Goal: Task Accomplishment & Management: Complete application form

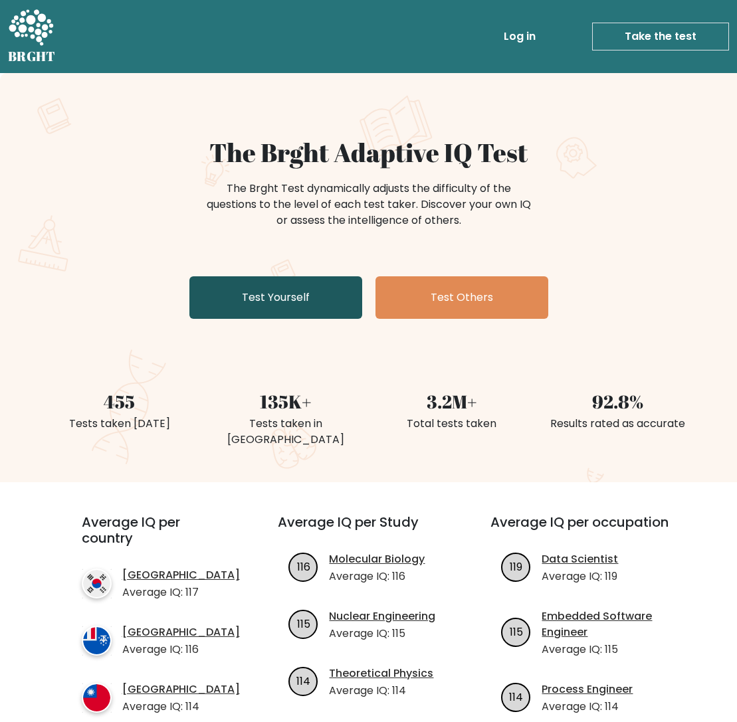
click at [272, 301] on link "Test Yourself" at bounding box center [275, 297] width 173 height 43
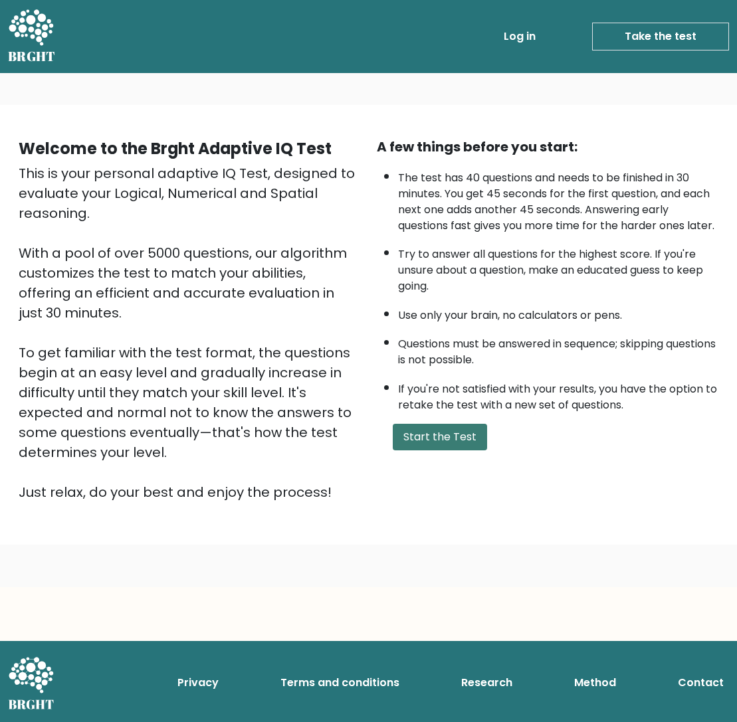
click at [417, 450] on button "Start the Test" at bounding box center [440, 437] width 94 height 27
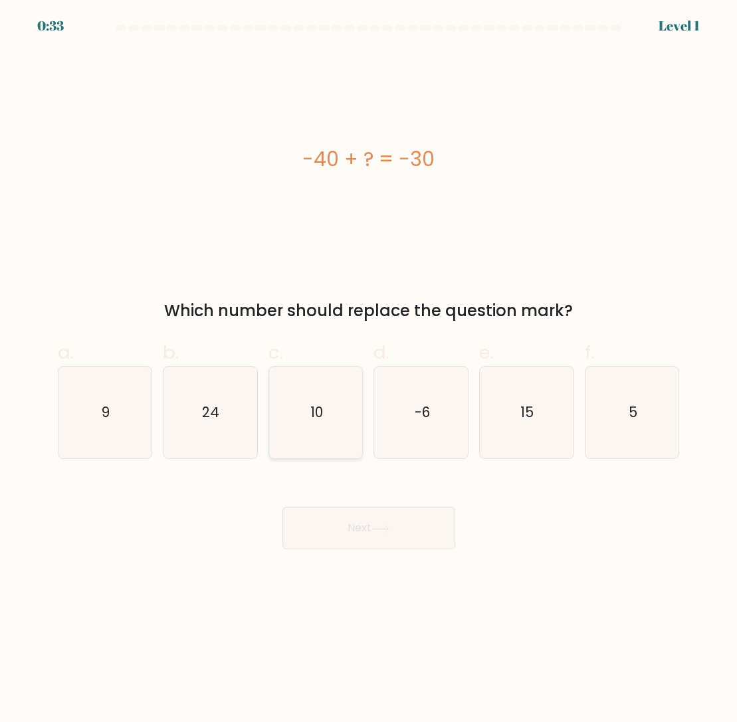
click at [317, 410] on text "10" at bounding box center [316, 412] width 13 height 19
click at [369, 370] on input "c. 10" at bounding box center [369, 365] width 1 height 9
radio input "true"
click at [406, 545] on button "Next" at bounding box center [368, 528] width 173 height 43
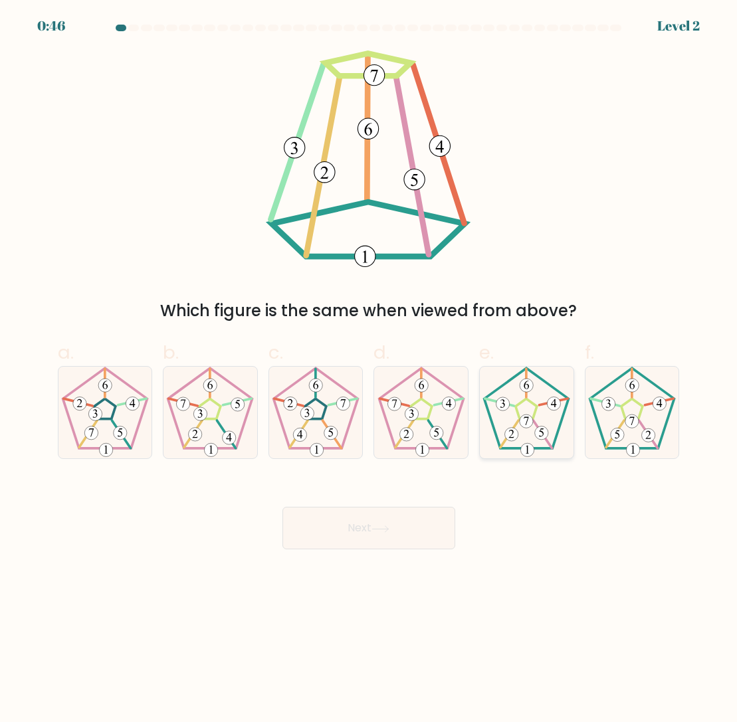
click at [535, 412] on 171 at bounding box center [525, 409] width 21 height 20
click at [369, 370] on input "e." at bounding box center [369, 365] width 1 height 9
radio input "true"
click at [357, 529] on button "Next" at bounding box center [368, 528] width 173 height 43
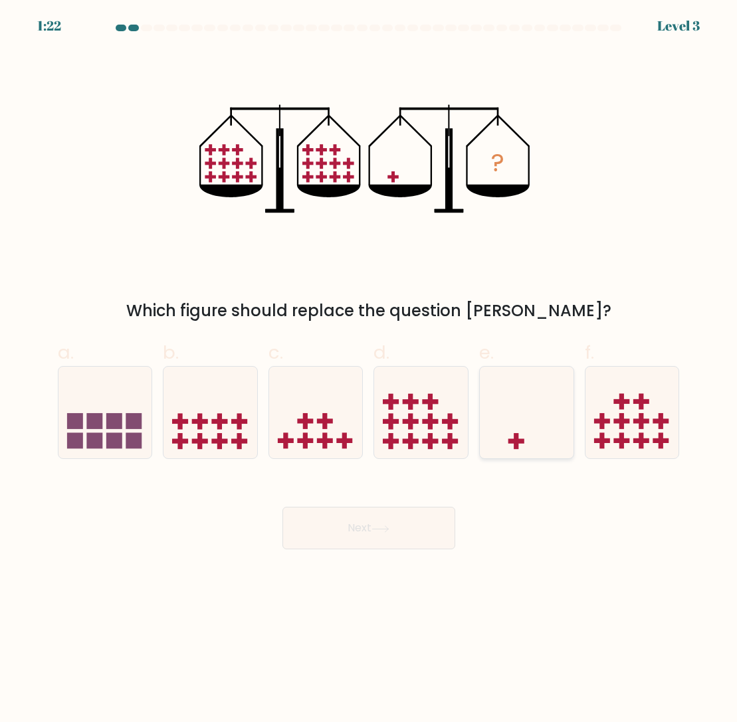
drag, startPoint x: 529, startPoint y: 430, endPoint x: 534, endPoint y: 435, distance: 7.5
click at [529, 430] on icon at bounding box center [527, 413] width 94 height 78
click at [369, 370] on input "e." at bounding box center [369, 365] width 1 height 9
radio input "true"
click at [371, 531] on button "Next" at bounding box center [368, 528] width 173 height 43
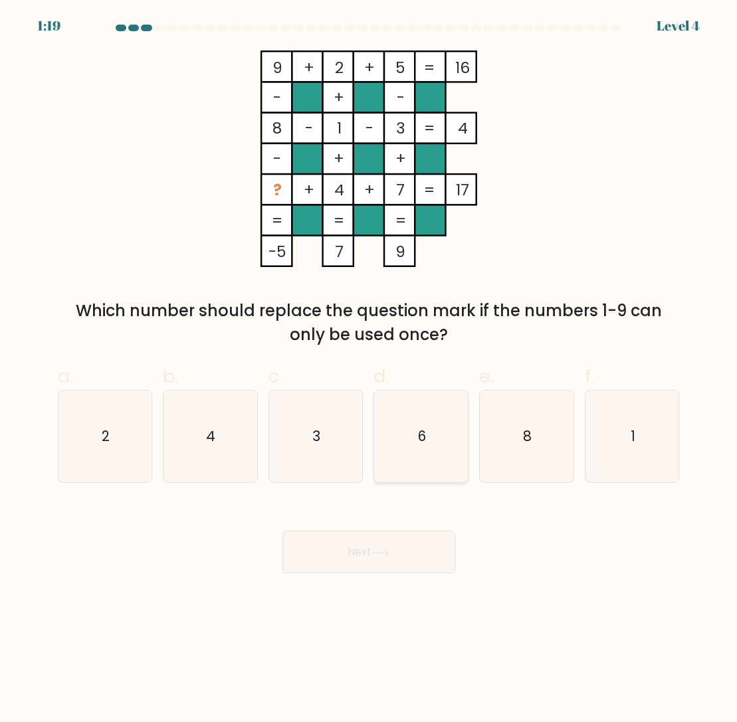
click at [439, 464] on icon "6" at bounding box center [421, 437] width 92 height 92
click at [369, 370] on input "d. 6" at bounding box center [369, 365] width 1 height 9
radio input "true"
click at [406, 547] on button "Next" at bounding box center [368, 552] width 173 height 43
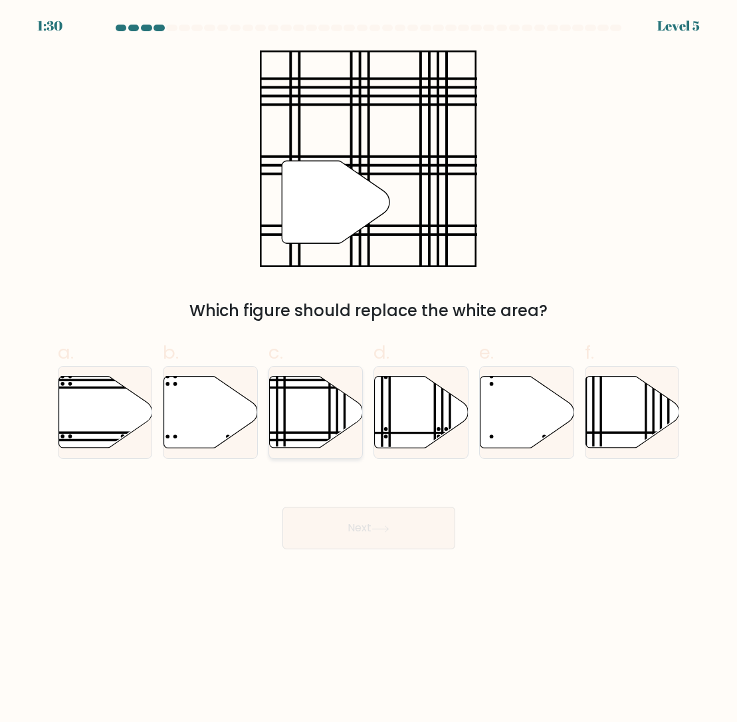
click at [326, 406] on icon at bounding box center [316, 413] width 94 height 72
click at [369, 370] on input "c." at bounding box center [369, 365] width 1 height 9
radio input "true"
click at [438, 542] on button "Next" at bounding box center [368, 528] width 173 height 43
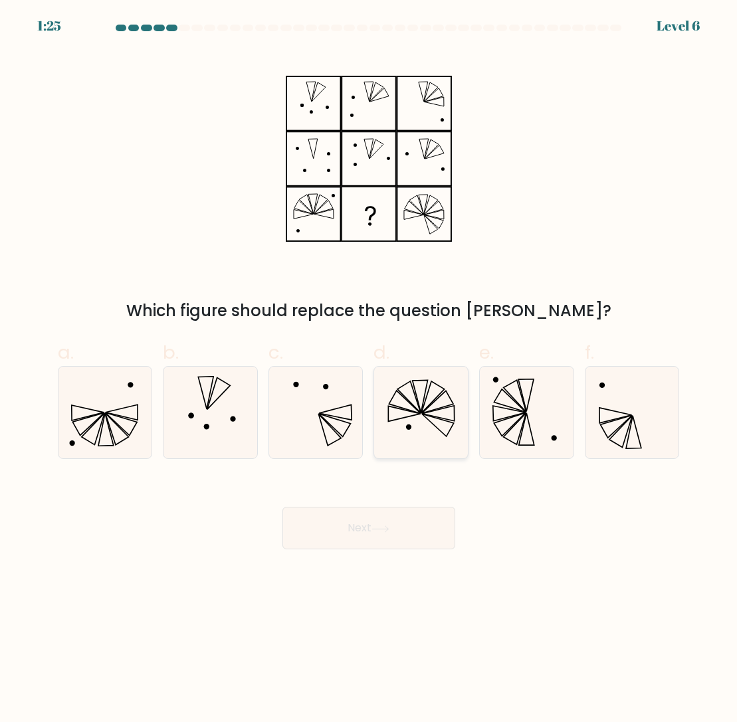
click at [426, 414] on icon at bounding box center [438, 413] width 32 height 15
click at [369, 370] on input "d." at bounding box center [369, 365] width 1 height 9
radio input "true"
click at [404, 535] on button "Next" at bounding box center [368, 528] width 173 height 43
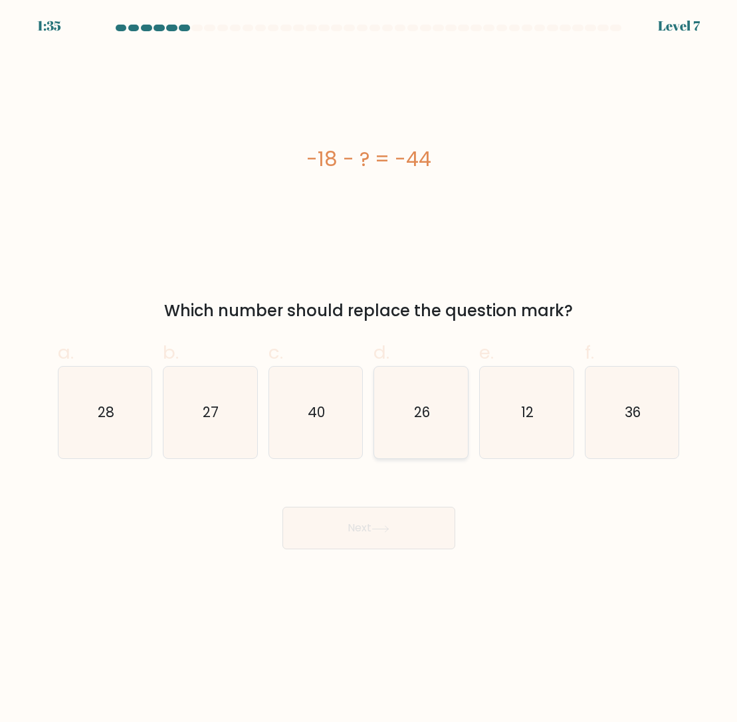
click at [413, 420] on icon "26" at bounding box center [421, 413] width 92 height 92
click at [369, 370] on input "d. 26" at bounding box center [369, 365] width 1 height 9
radio input "true"
click at [393, 524] on button "Next" at bounding box center [368, 528] width 173 height 43
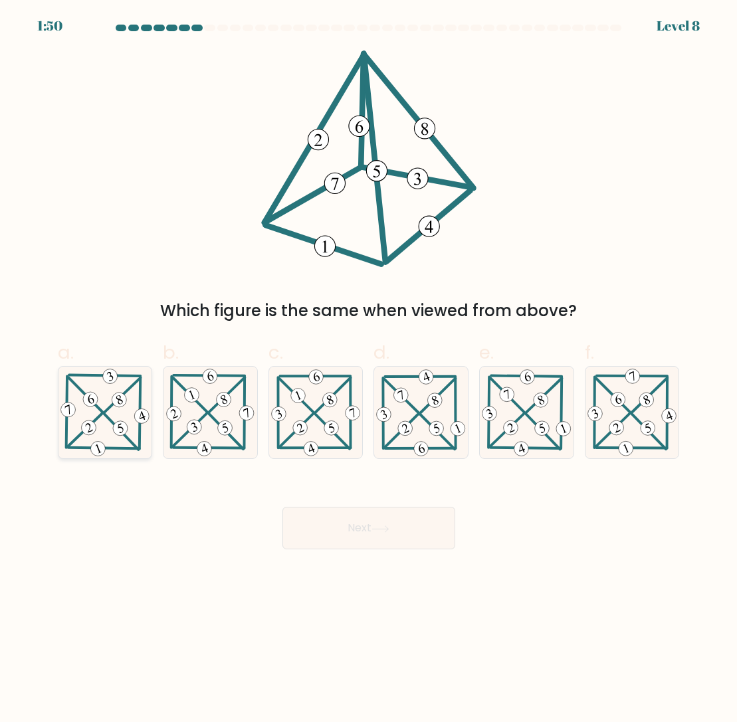
click at [99, 418] on 397 at bounding box center [85, 429] width 35 height 33
click at [369, 370] on input "a." at bounding box center [369, 365] width 1 height 9
radio input "true"
click at [365, 540] on button "Next" at bounding box center [368, 528] width 173 height 43
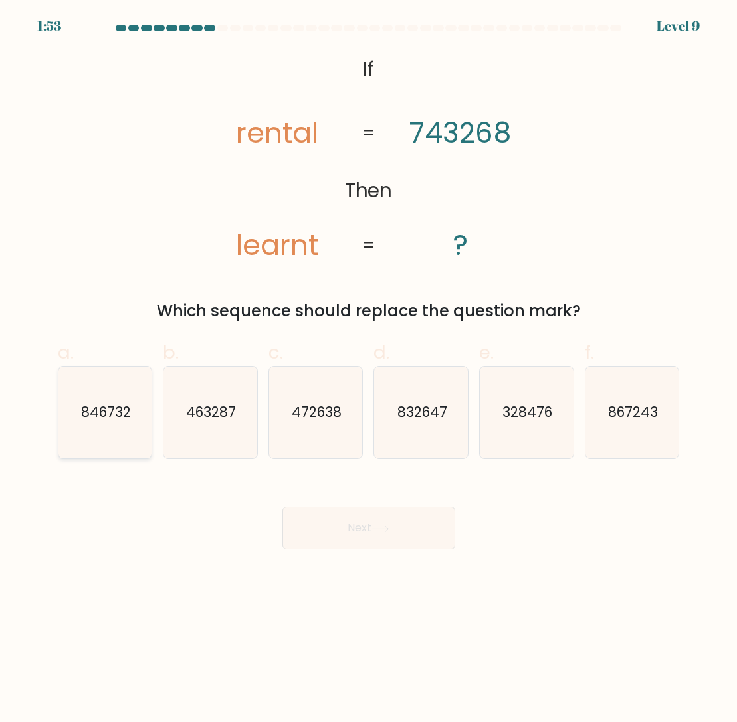
click at [136, 427] on icon "846732" at bounding box center [105, 413] width 92 height 92
click at [369, 370] on input "a. 846732" at bounding box center [369, 365] width 1 height 9
radio input "true"
click at [371, 523] on button "Next" at bounding box center [368, 528] width 173 height 43
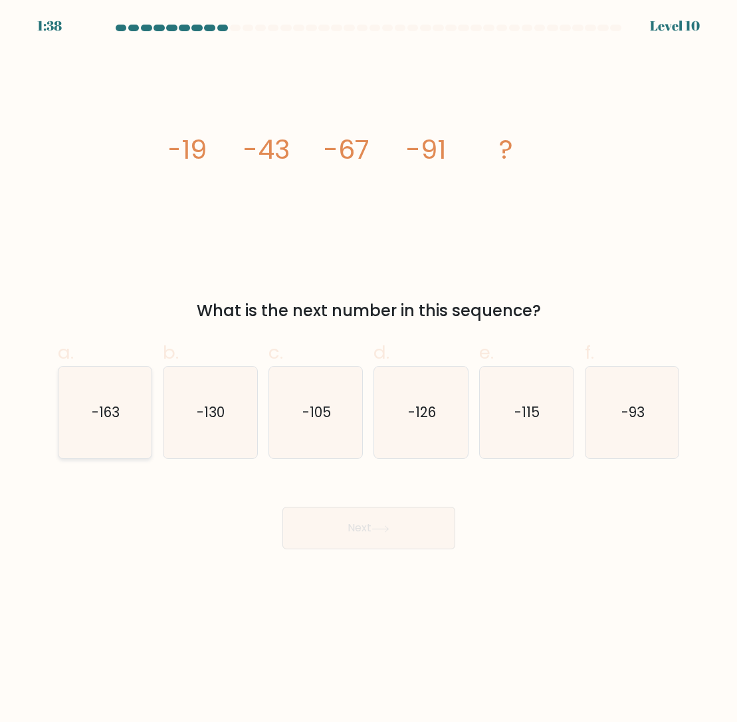
click at [112, 415] on text "-163" at bounding box center [106, 412] width 28 height 19
click at [369, 370] on input "a. -163" at bounding box center [369, 365] width 1 height 9
radio input "true"
click at [523, 437] on icon "-115" at bounding box center [526, 413] width 92 height 92
click at [369, 370] on input "e. -115" at bounding box center [369, 365] width 1 height 9
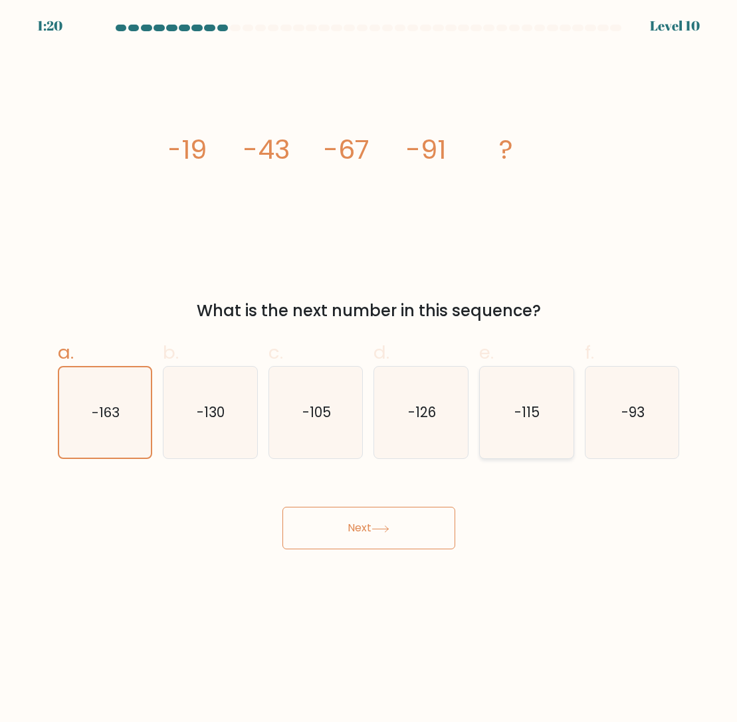
radio input "true"
click at [399, 531] on button "Next" at bounding box center [368, 528] width 173 height 43
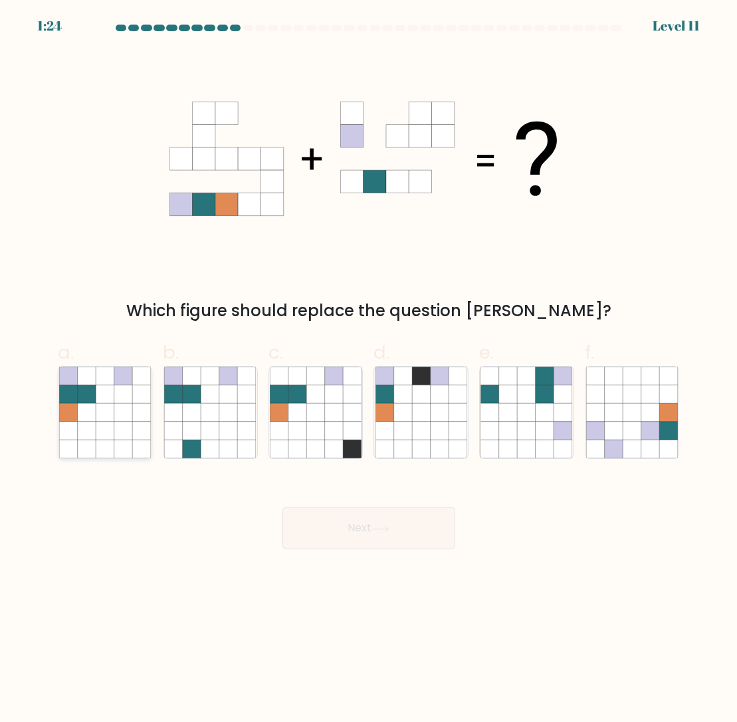
click at [119, 428] on icon at bounding box center [123, 431] width 18 height 18
click at [369, 370] on input "a." at bounding box center [369, 365] width 1 height 9
radio input "true"
click at [371, 536] on button "Next" at bounding box center [368, 528] width 173 height 43
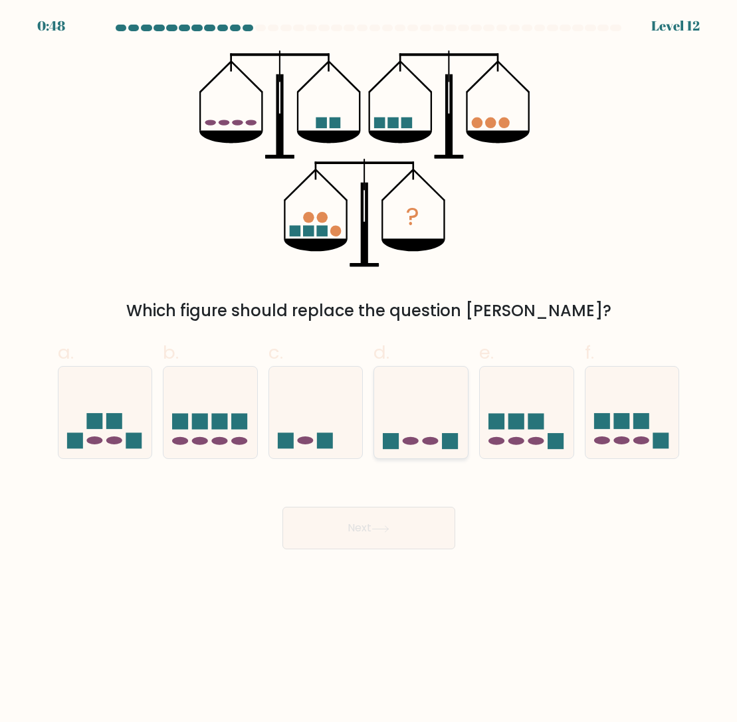
click at [418, 410] on icon at bounding box center [421, 413] width 94 height 78
click at [369, 370] on input "d." at bounding box center [369, 365] width 1 height 9
radio input "true"
click at [363, 530] on button "Next" at bounding box center [368, 528] width 173 height 43
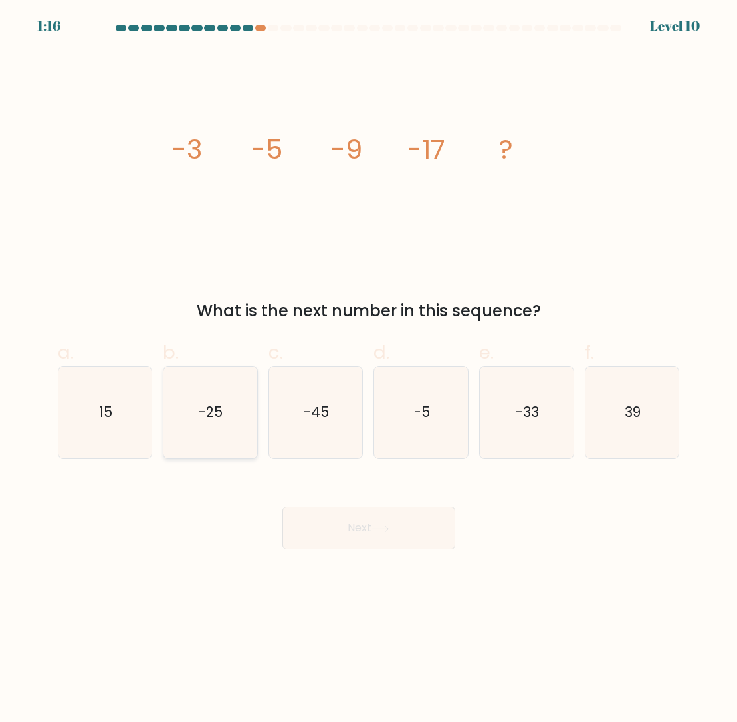
click at [236, 438] on icon "-25" at bounding box center [210, 413] width 92 height 92
click at [369, 370] on input "b. -25" at bounding box center [369, 365] width 1 height 9
radio input "true"
click at [384, 529] on icon at bounding box center [380, 528] width 16 height 6
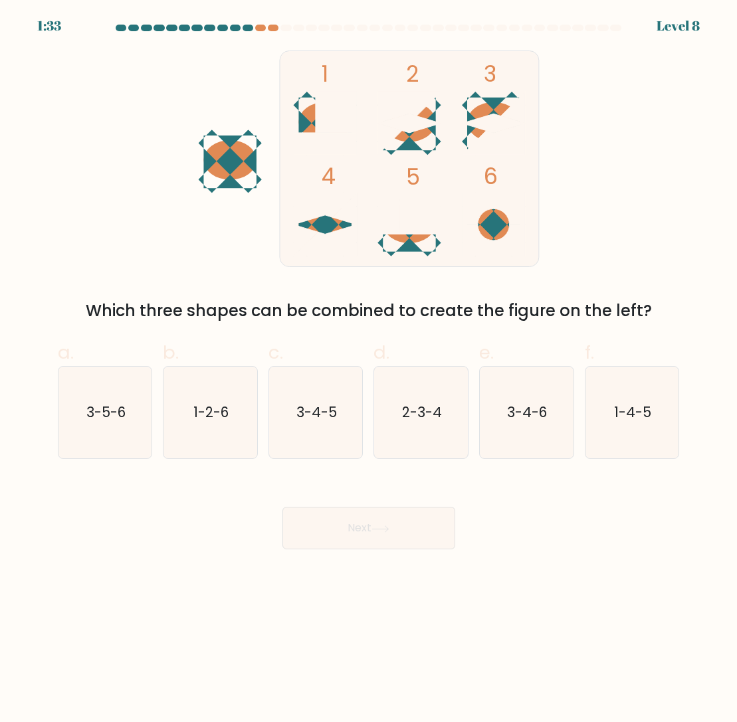
click at [408, 127] on icon at bounding box center [408, 123] width 63 height 19
click at [410, 122] on icon at bounding box center [408, 123] width 63 height 19
click at [426, 420] on text "2-3-4" at bounding box center [422, 412] width 40 height 19
click at [369, 370] on input "d. 2-3-4" at bounding box center [369, 365] width 1 height 9
radio input "true"
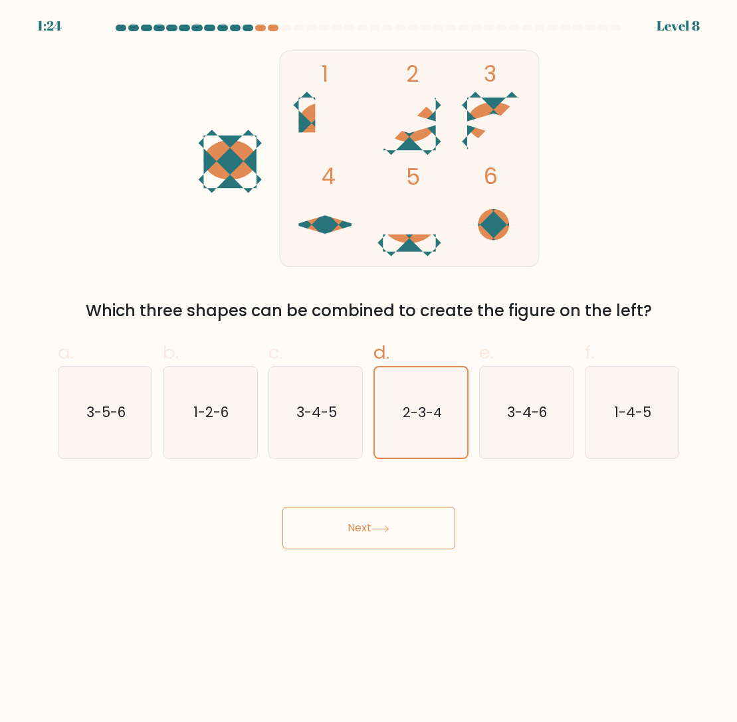
click at [395, 535] on button "Next" at bounding box center [368, 528] width 173 height 43
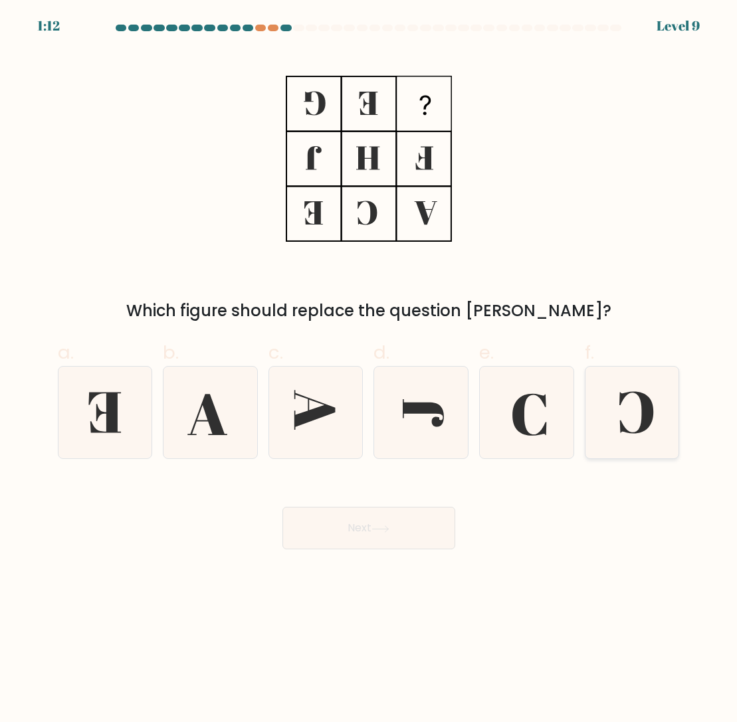
click at [622, 422] on icon at bounding box center [632, 413] width 92 height 92
click at [369, 370] on input "f." at bounding box center [369, 365] width 1 height 9
radio input "true"
click at [361, 530] on button "Next" at bounding box center [368, 528] width 173 height 43
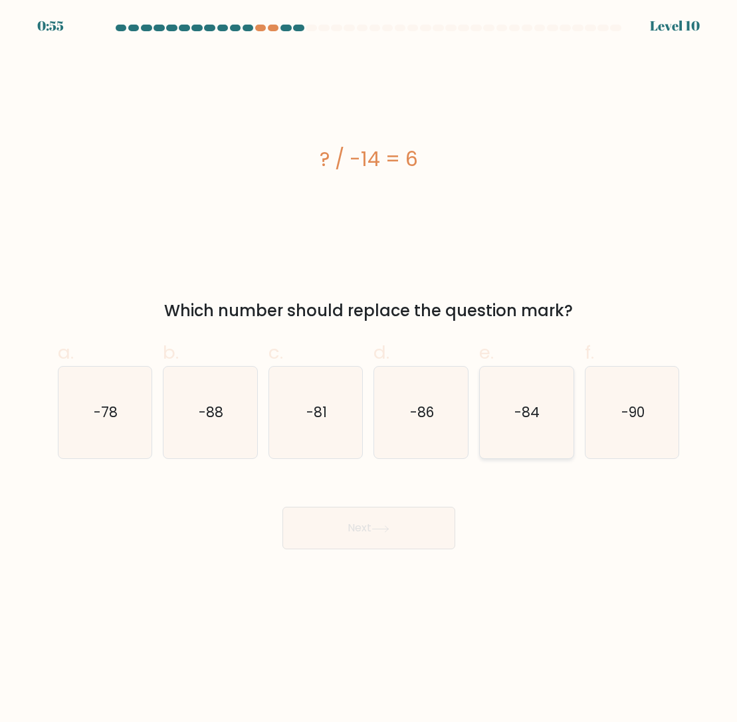
click at [515, 430] on icon "-84" at bounding box center [526, 413] width 92 height 92
click at [369, 370] on input "e. -84" at bounding box center [369, 365] width 1 height 9
radio input "true"
click at [389, 531] on icon at bounding box center [380, 528] width 18 height 7
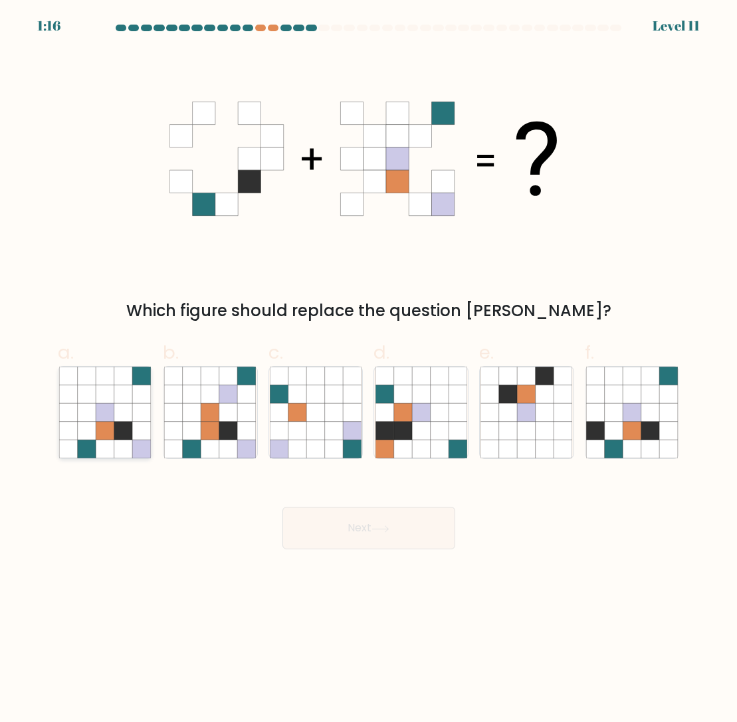
click at [100, 416] on icon at bounding box center [105, 413] width 18 height 18
click at [369, 370] on input "a." at bounding box center [369, 365] width 1 height 9
radio input "true"
click at [400, 533] on button "Next" at bounding box center [368, 528] width 173 height 43
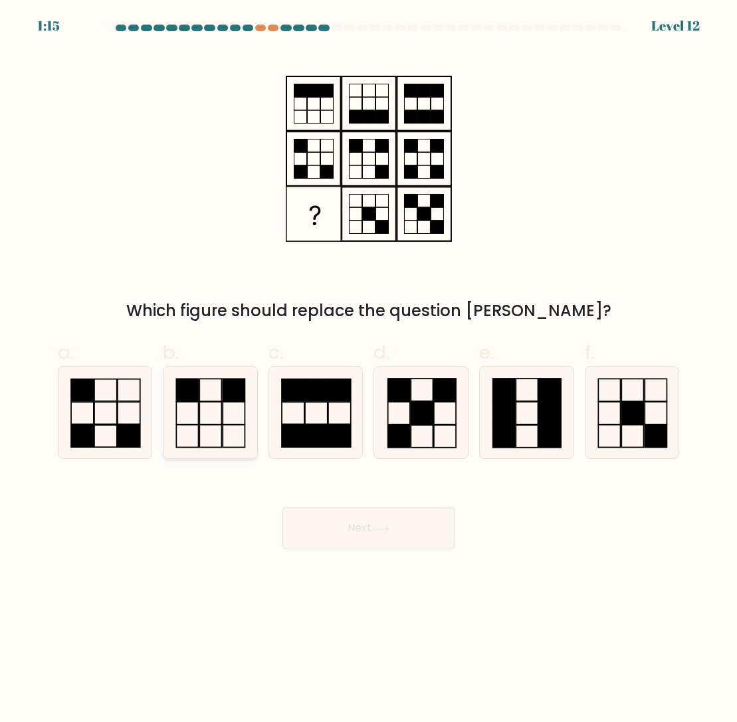
click at [205, 420] on icon at bounding box center [210, 413] width 92 height 92
click at [369, 370] on input "b." at bounding box center [369, 365] width 1 height 9
radio input "true"
click at [385, 527] on icon at bounding box center [380, 528] width 18 height 7
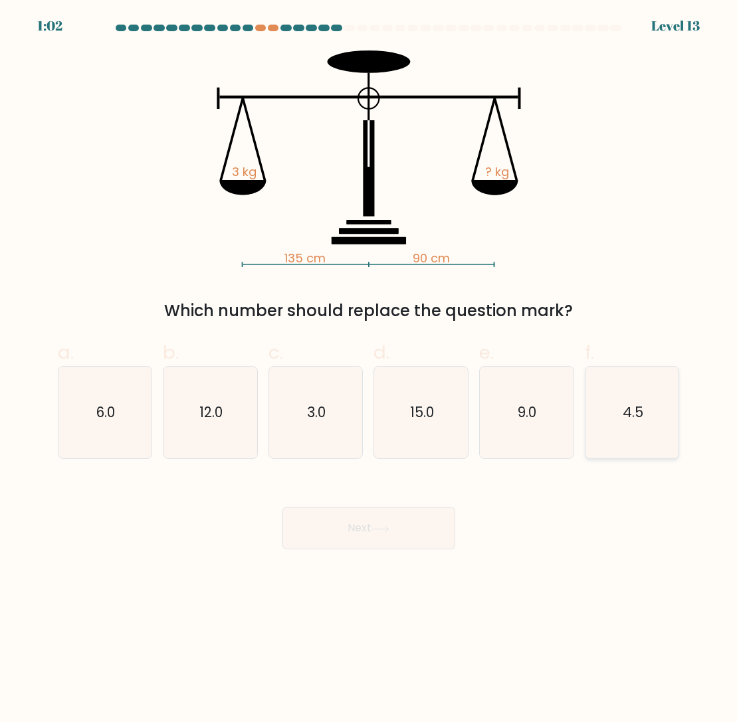
click at [631, 426] on icon "4.5" at bounding box center [632, 413] width 92 height 92
click at [369, 370] on input "f. 4.5" at bounding box center [369, 365] width 1 height 9
radio input "true"
click at [351, 541] on button "Next" at bounding box center [368, 528] width 173 height 43
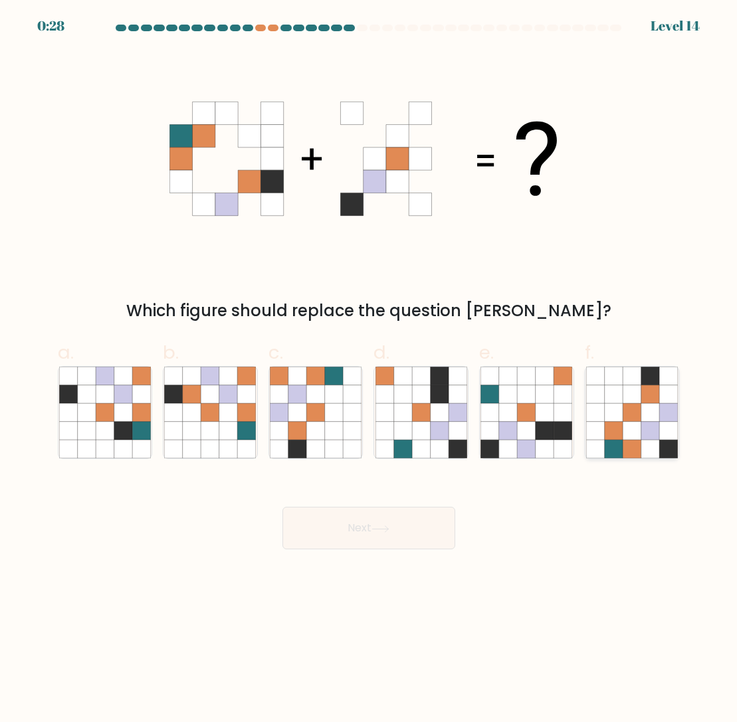
click at [641, 414] on icon at bounding box center [650, 413] width 18 height 18
click at [369, 370] on input "f." at bounding box center [369, 365] width 1 height 9
radio input "true"
click at [401, 526] on button "Next" at bounding box center [368, 528] width 173 height 43
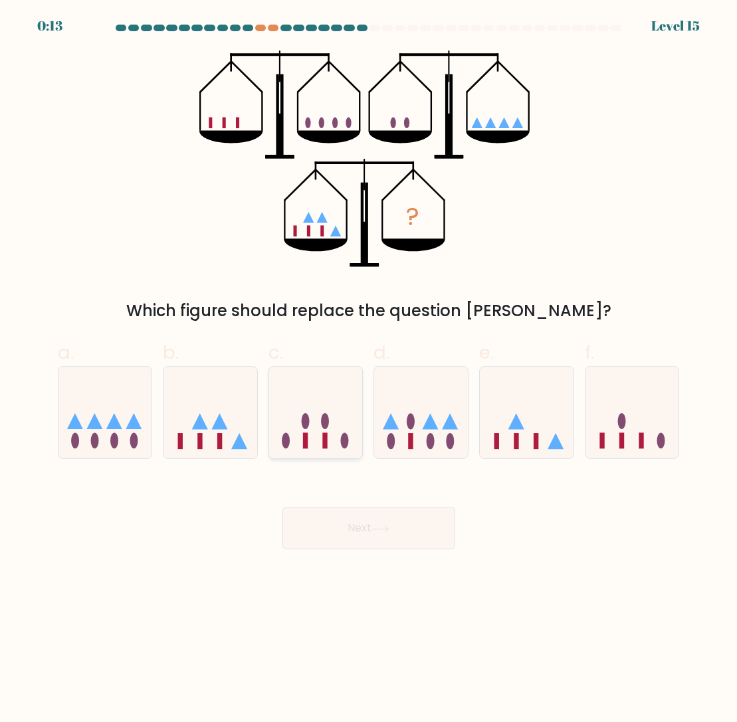
click at [340, 435] on icon at bounding box center [316, 413] width 94 height 78
click at [369, 370] on input "c." at bounding box center [369, 365] width 1 height 9
radio input "true"
click at [397, 535] on button "Next" at bounding box center [368, 528] width 173 height 43
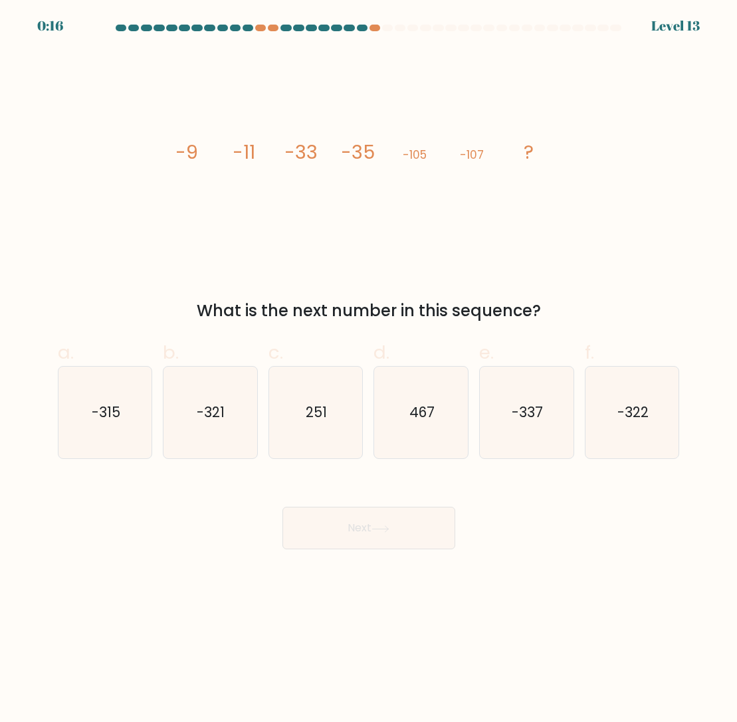
drag, startPoint x: 201, startPoint y: 407, endPoint x: 269, endPoint y: 465, distance: 89.0
click at [201, 408] on text "-321" at bounding box center [211, 412] width 28 height 19
click at [369, 370] on input "b. -321" at bounding box center [369, 365] width 1 height 9
radio input "true"
click at [349, 531] on button "Next" at bounding box center [368, 528] width 173 height 43
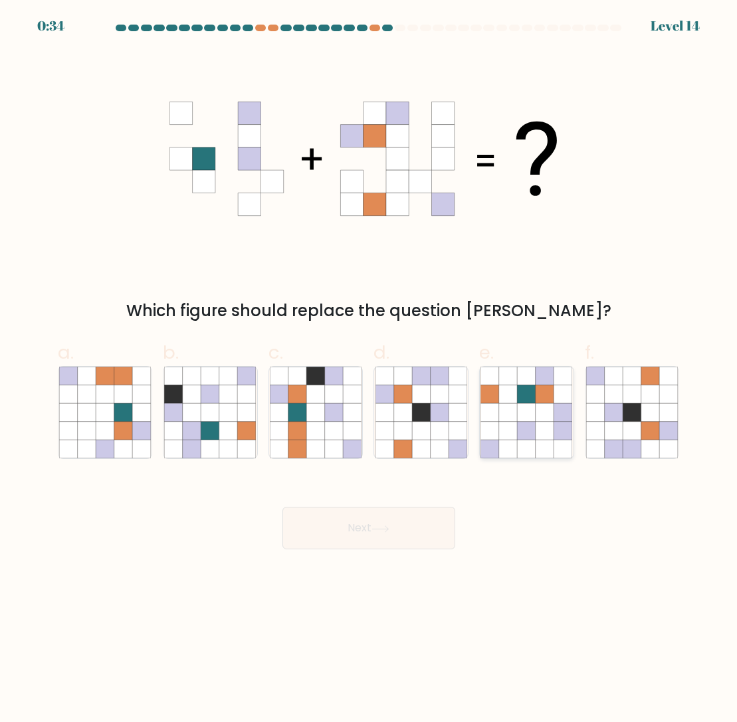
drag, startPoint x: 515, startPoint y: 422, endPoint x: 540, endPoint y: 450, distance: 37.2
click at [516, 422] on icon at bounding box center [508, 431] width 18 height 18
click at [369, 370] on input "e." at bounding box center [369, 365] width 1 height 9
radio input "true"
click at [351, 547] on button "Next" at bounding box center [368, 528] width 173 height 43
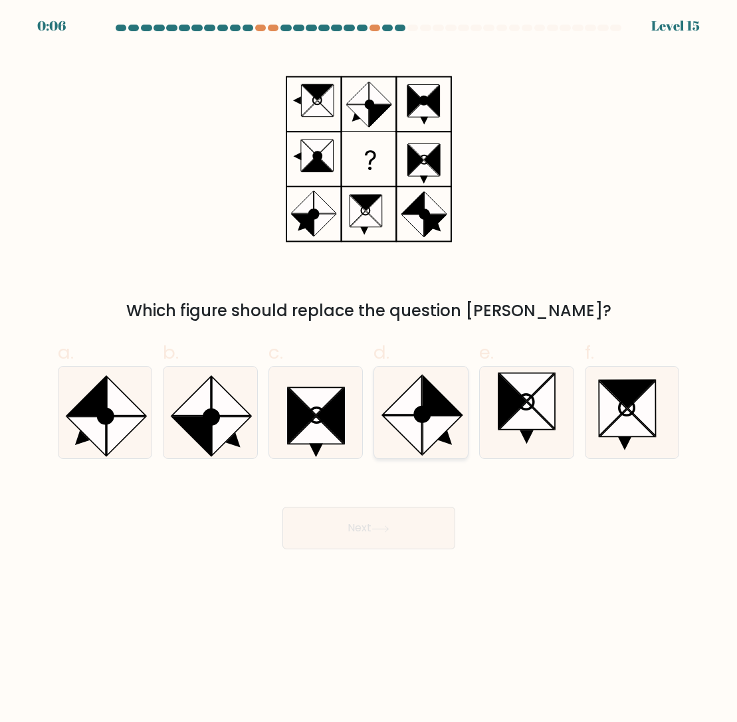
click at [447, 418] on icon at bounding box center [441, 435] width 39 height 39
click at [369, 370] on input "d." at bounding box center [369, 365] width 1 height 9
radio input "true"
click at [384, 536] on button "Next" at bounding box center [368, 528] width 173 height 43
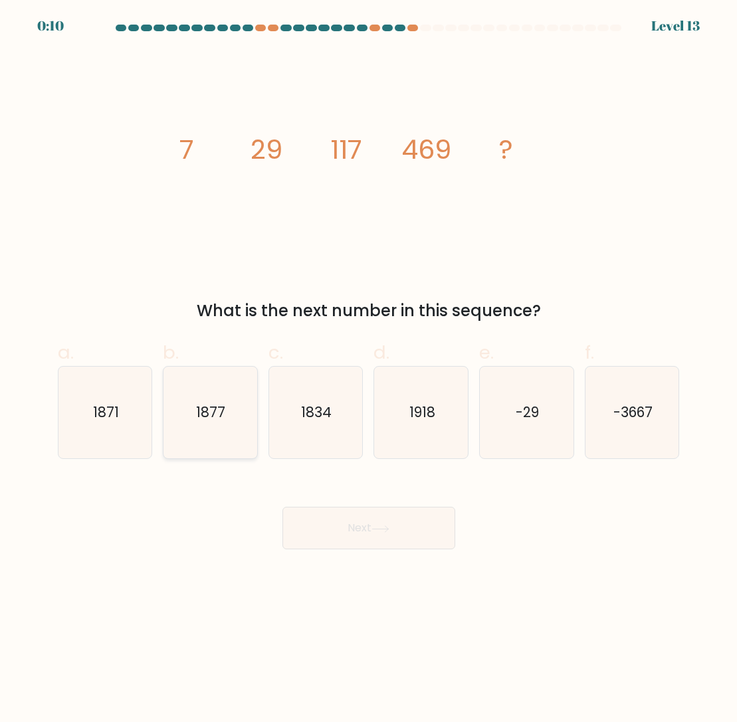
click at [208, 420] on text "1877" at bounding box center [211, 412] width 29 height 19
click at [369, 370] on input "b. 1877" at bounding box center [369, 365] width 1 height 9
radio input "true"
click at [377, 533] on button "Next" at bounding box center [368, 528] width 173 height 43
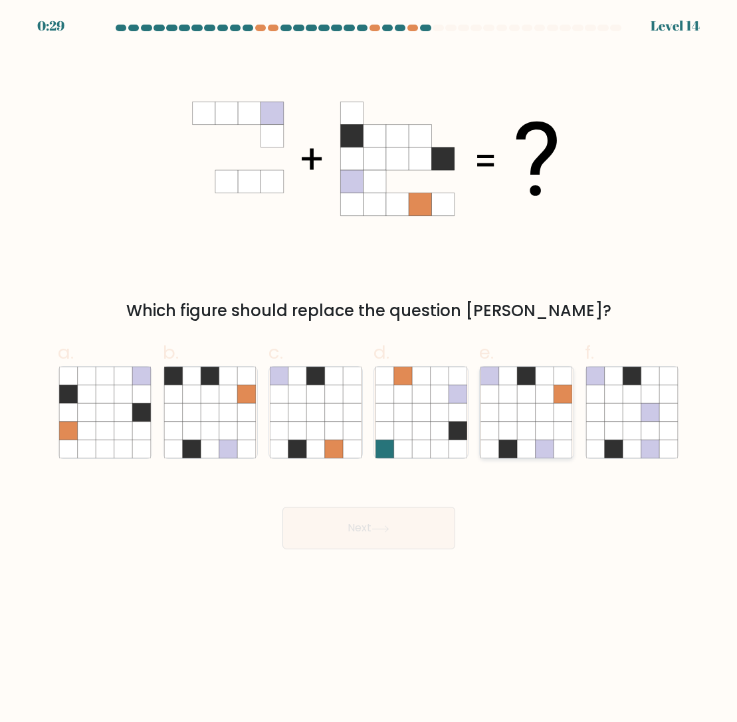
click at [554, 440] on icon at bounding box center [563, 431] width 18 height 18
click at [369, 370] on input "e." at bounding box center [369, 365] width 1 height 9
radio input "true"
click at [360, 541] on button "Next" at bounding box center [368, 528] width 173 height 43
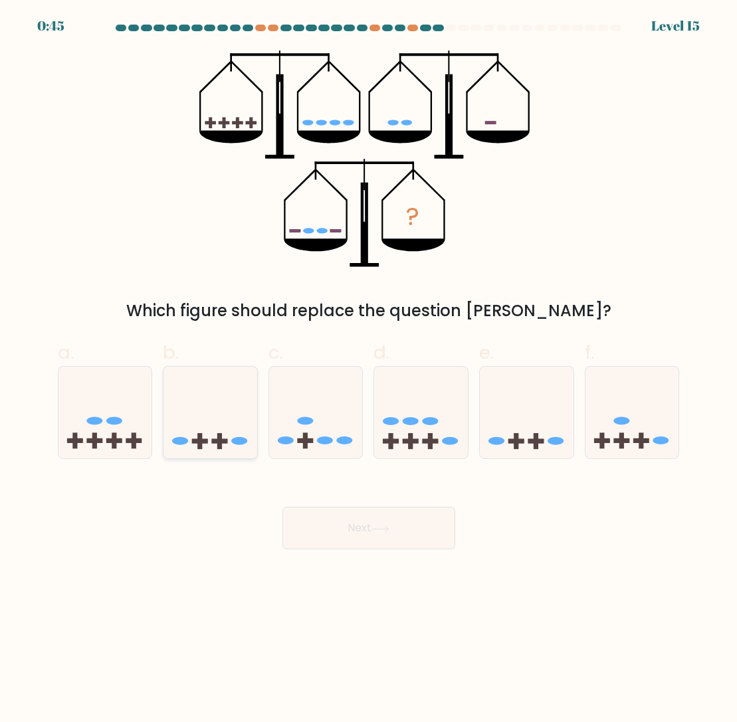
click at [212, 443] on rect at bounding box center [219, 440] width 16 height 5
click at [369, 370] on input "b." at bounding box center [369, 365] width 1 height 9
radio input "true"
click at [358, 533] on button "Next" at bounding box center [368, 528] width 173 height 43
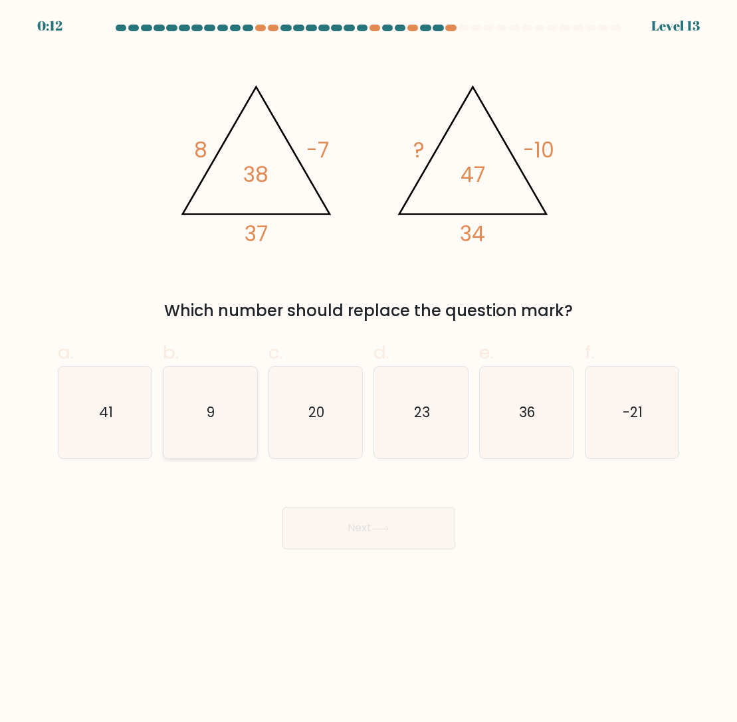
click at [213, 419] on text "9" at bounding box center [211, 412] width 8 height 19
click at [369, 370] on input "b. 9" at bounding box center [369, 365] width 1 height 9
radio input "true"
click at [381, 529] on icon at bounding box center [380, 528] width 18 height 7
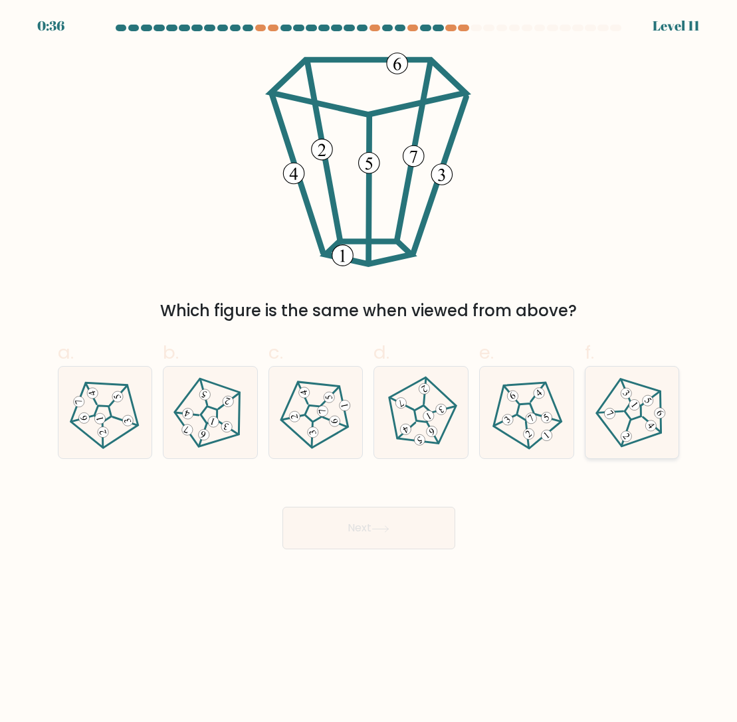
click at [642, 419] on icon at bounding box center [631, 412] width 73 height 73
click at [369, 370] on input "f." at bounding box center [369, 365] width 1 height 9
radio input "true"
click at [383, 527] on icon at bounding box center [380, 528] width 18 height 7
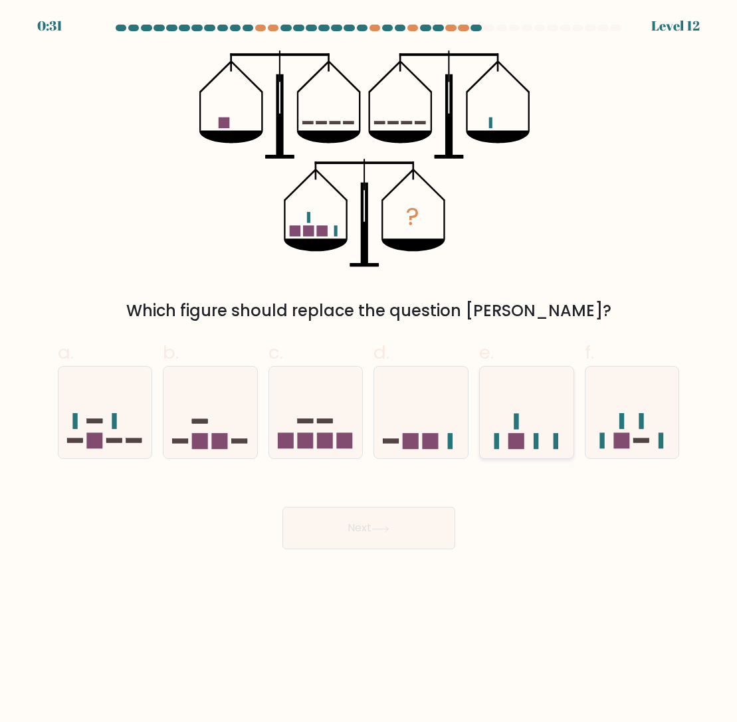
click at [523, 414] on icon at bounding box center [527, 413] width 94 height 78
click at [369, 370] on input "e." at bounding box center [369, 365] width 1 height 9
radio input "true"
click at [400, 526] on button "Next" at bounding box center [368, 528] width 173 height 43
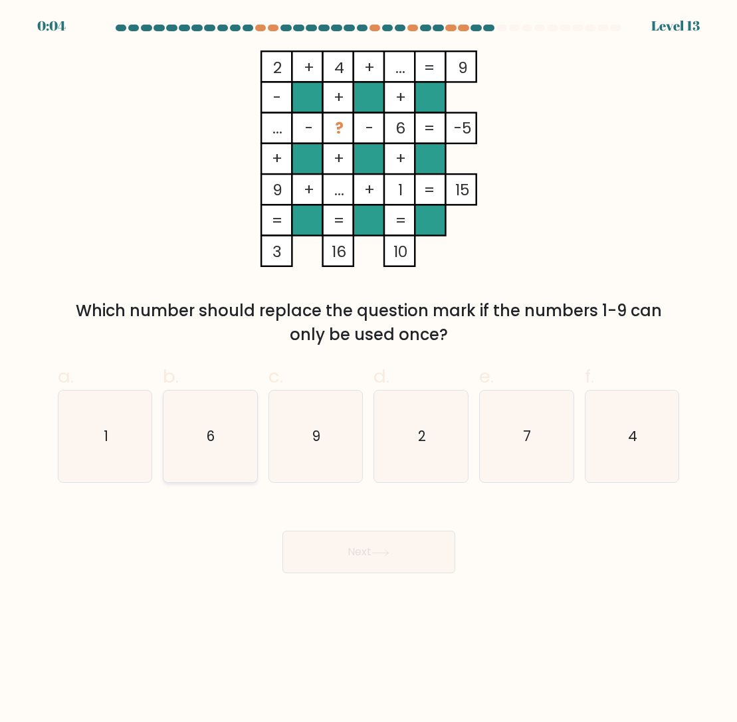
drag, startPoint x: 216, startPoint y: 453, endPoint x: 244, endPoint y: 461, distance: 29.7
click at [217, 453] on icon "6" at bounding box center [210, 437] width 92 height 92
click at [369, 370] on input "b. 6" at bounding box center [369, 365] width 1 height 9
radio input "true"
drag, startPoint x: 385, startPoint y: 559, endPoint x: 392, endPoint y: 562, distance: 7.8
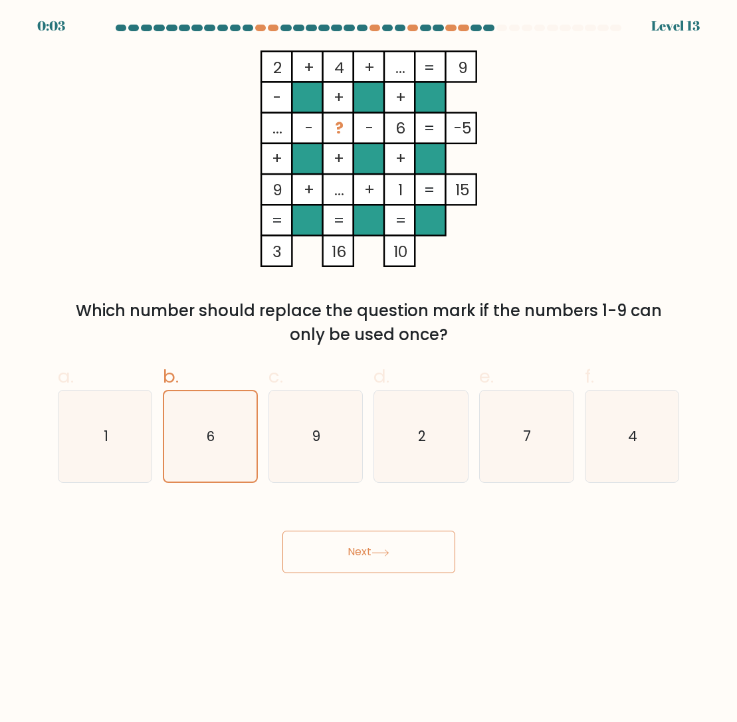
click at [389, 561] on button "Next" at bounding box center [368, 552] width 173 height 43
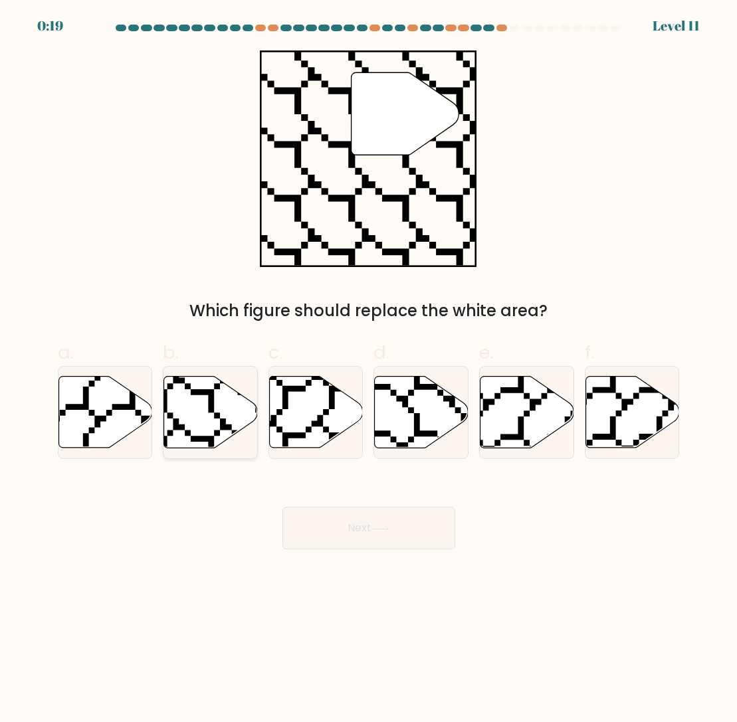
click at [213, 415] on icon at bounding box center [210, 412] width 94 height 73
click at [369, 370] on input "b." at bounding box center [369, 365] width 1 height 9
radio input "true"
click at [360, 540] on button "Next" at bounding box center [368, 528] width 173 height 43
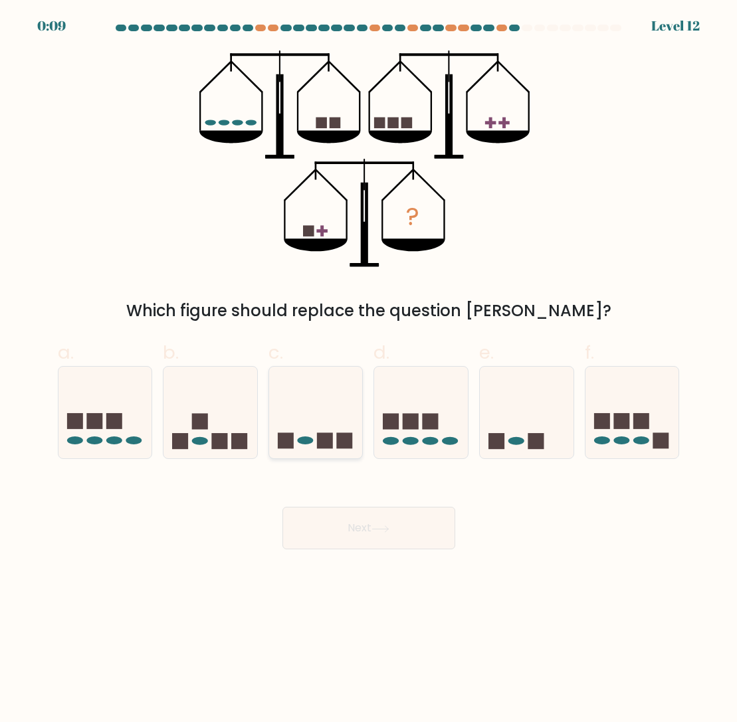
drag, startPoint x: 321, startPoint y: 418, endPoint x: 331, endPoint y: 449, distance: 31.9
click at [321, 420] on icon at bounding box center [316, 413] width 94 height 78
click at [369, 370] on input "c." at bounding box center [369, 365] width 1 height 9
radio input "true"
click at [391, 533] on button "Next" at bounding box center [368, 528] width 173 height 43
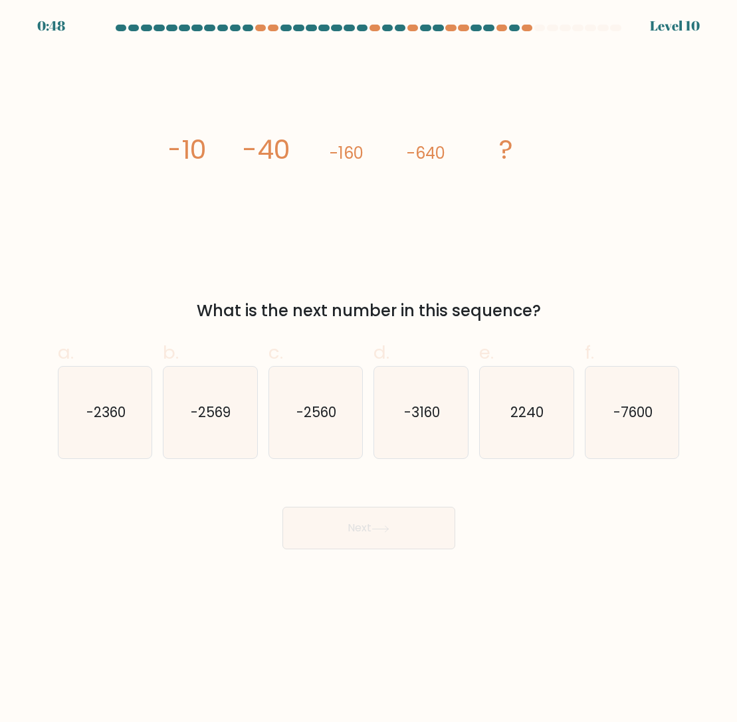
click at [210, 154] on icon "image/svg+xml -10 -40 -160 -640 ?" at bounding box center [368, 158] width 399 height 217
click at [345, 420] on icon "-2560" at bounding box center [316, 413] width 92 height 92
click at [369, 370] on input "c. -2560" at bounding box center [369, 365] width 1 height 9
radio input "true"
click at [378, 517] on button "Next" at bounding box center [368, 528] width 173 height 43
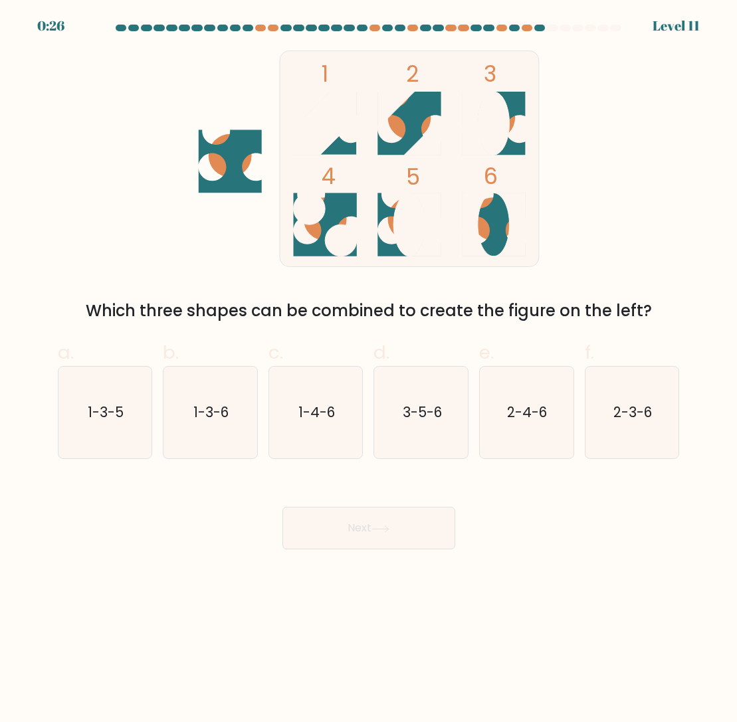
click at [415, 135] on icon at bounding box center [408, 123] width 63 height 63
drag, startPoint x: 242, startPoint y: 410, endPoint x: 230, endPoint y: 410, distance: 12.0
click at [242, 410] on icon "1-3-6" at bounding box center [210, 413] width 92 height 92
click at [369, 370] on input "b. 1-3-6" at bounding box center [369, 365] width 1 height 9
radio input "true"
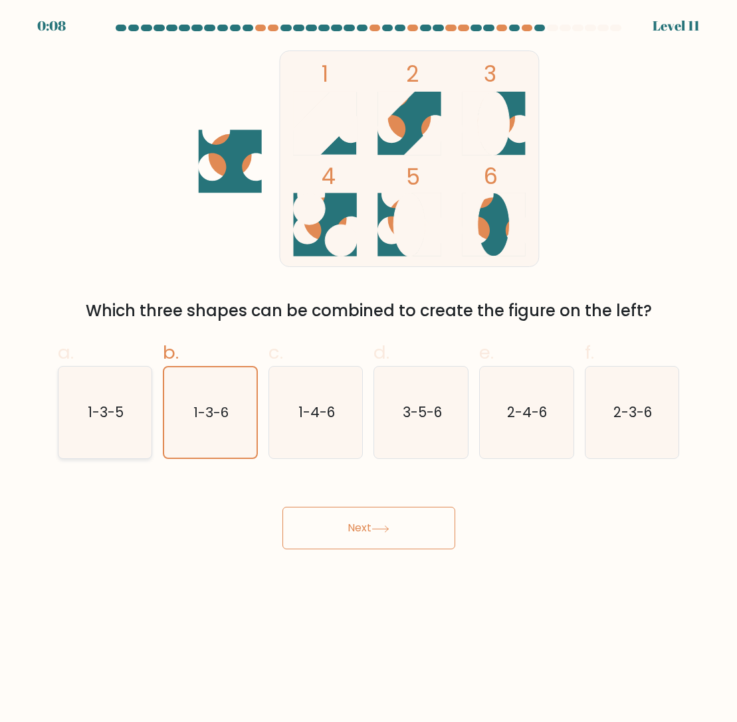
click at [112, 440] on icon "1-3-5" at bounding box center [105, 413] width 92 height 92
click at [369, 370] on input "a. 1-3-5" at bounding box center [369, 365] width 1 height 9
radio input "true"
click at [384, 512] on button "Next" at bounding box center [368, 528] width 173 height 43
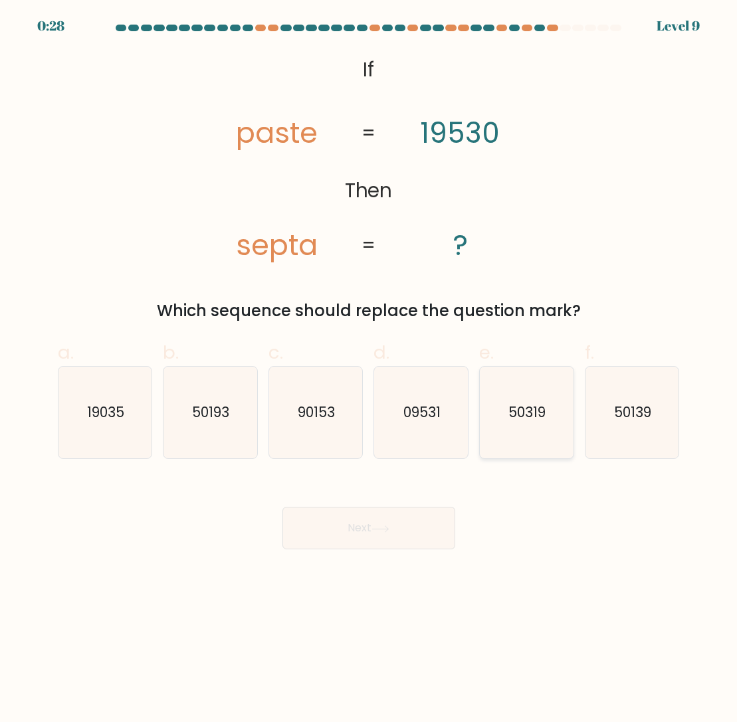
click at [521, 441] on icon "50319" at bounding box center [526, 413] width 92 height 92
click at [369, 370] on input "e. 50319" at bounding box center [369, 365] width 1 height 9
radio input "true"
click at [399, 524] on button "Next" at bounding box center [368, 528] width 173 height 43
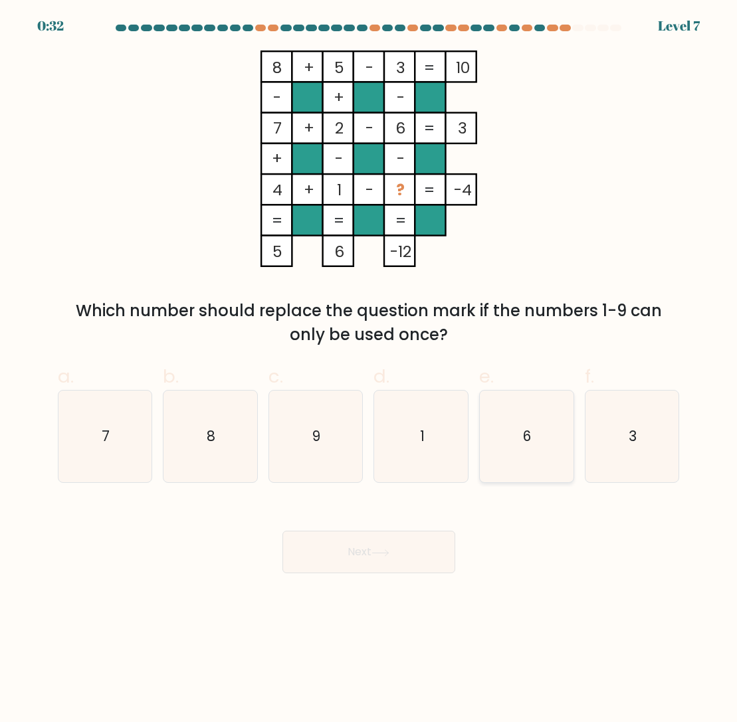
click at [531, 452] on icon "6" at bounding box center [526, 437] width 92 height 92
click at [369, 370] on input "e. 6" at bounding box center [369, 365] width 1 height 9
radio input "true"
click at [395, 553] on button "Next" at bounding box center [368, 552] width 173 height 43
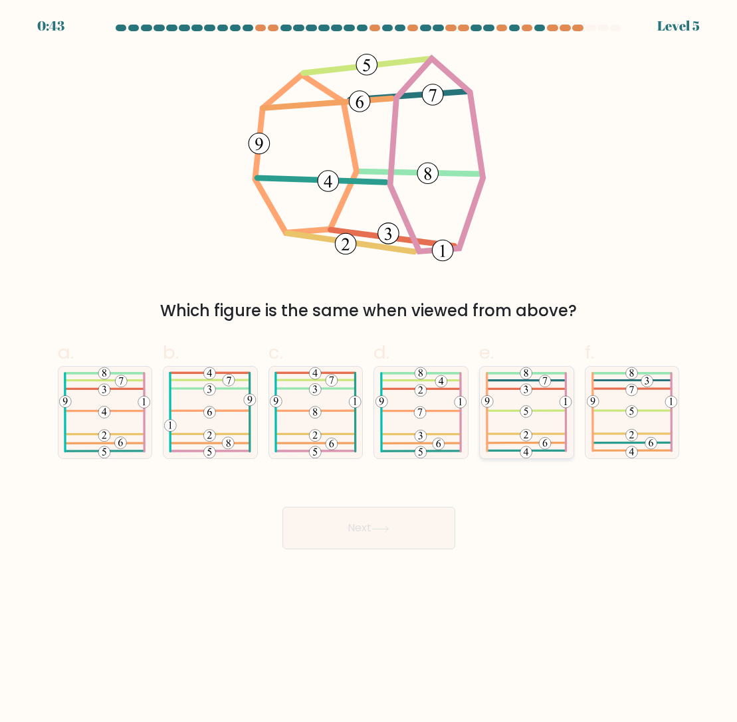
click at [537, 429] on icon at bounding box center [526, 413] width 90 height 92
click at [369, 370] on input "e." at bounding box center [369, 365] width 1 height 9
radio input "true"
click at [347, 523] on button "Next" at bounding box center [368, 528] width 173 height 43
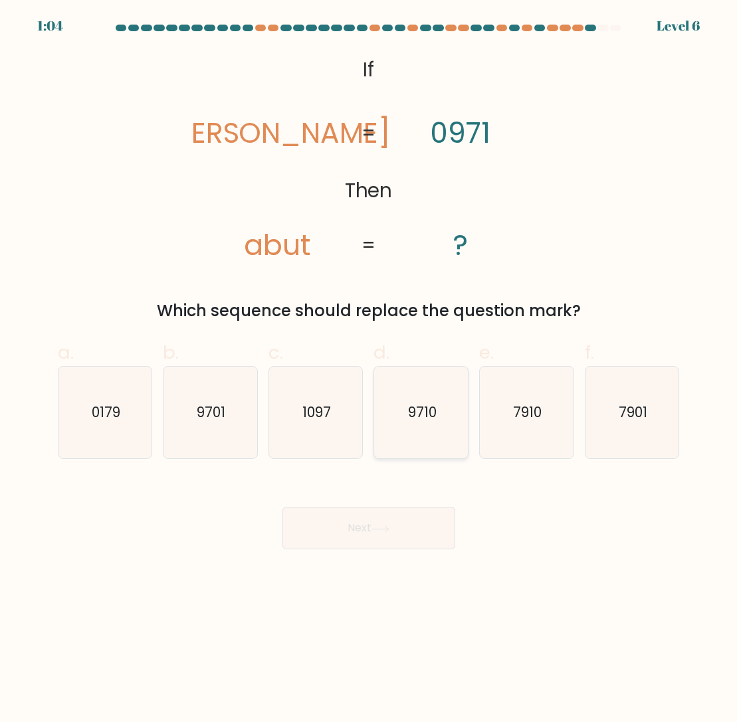
click at [435, 423] on icon "9710" at bounding box center [421, 413] width 92 height 92
click at [369, 370] on input "d. 9710" at bounding box center [369, 365] width 1 height 9
radio input "true"
click at [333, 534] on button "Next" at bounding box center [368, 528] width 173 height 43
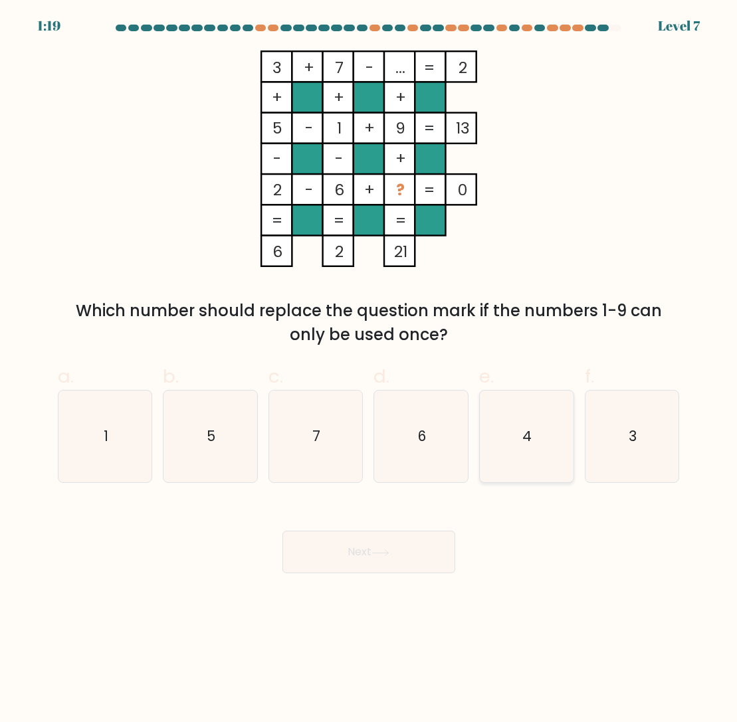
click at [532, 450] on icon "4" at bounding box center [526, 437] width 92 height 92
click at [369, 370] on input "e. 4" at bounding box center [369, 365] width 1 height 9
radio input "true"
click at [351, 561] on button "Next" at bounding box center [368, 552] width 173 height 43
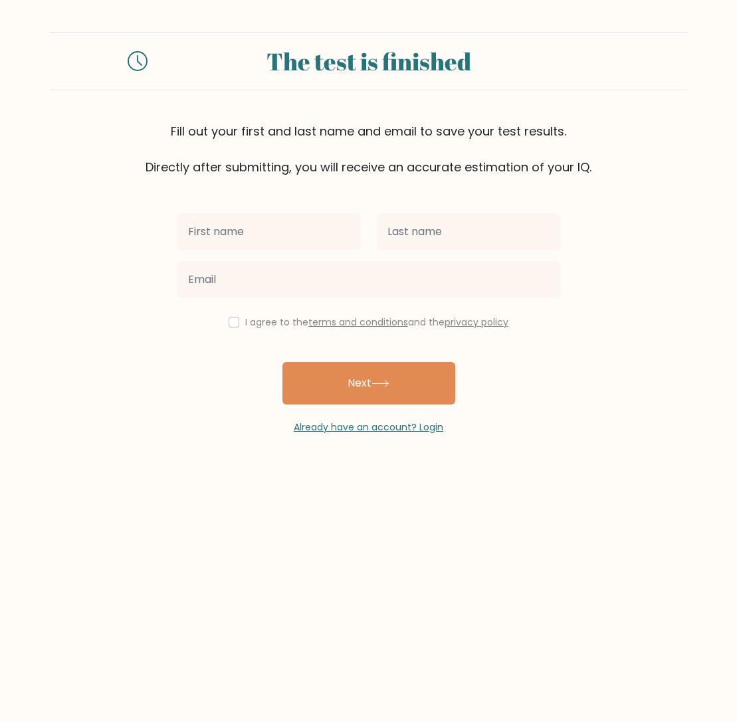
click at [228, 236] on input "text" at bounding box center [268, 231] width 183 height 37
type input "S"
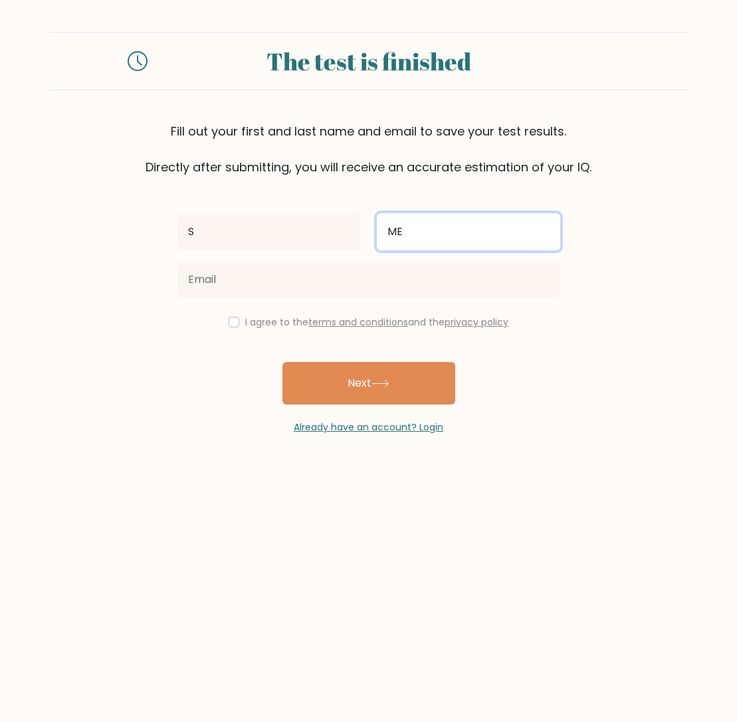
type input "ME"
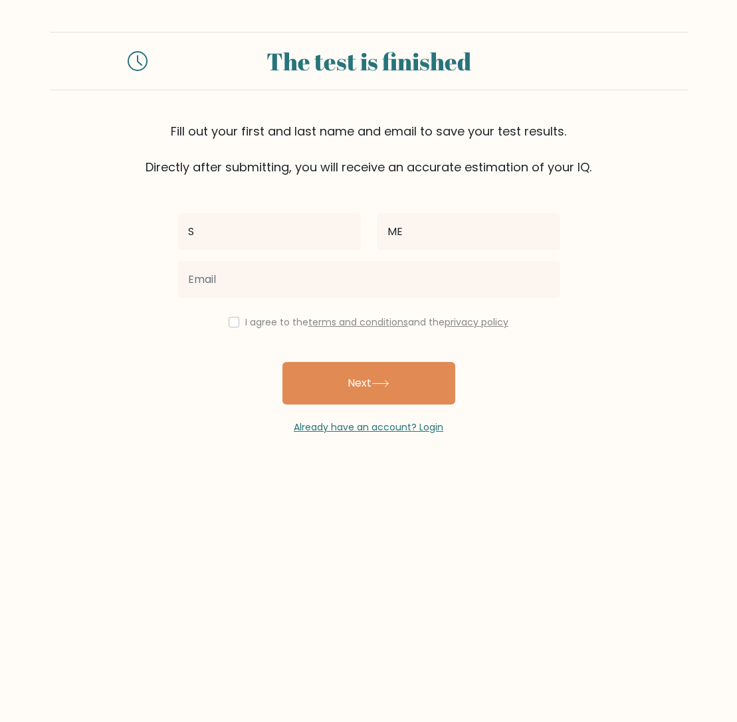
click at [567, 391] on div "S ME I agree to the terms and conditions and the privacy policy Next Already ha…" at bounding box center [368, 305] width 399 height 258
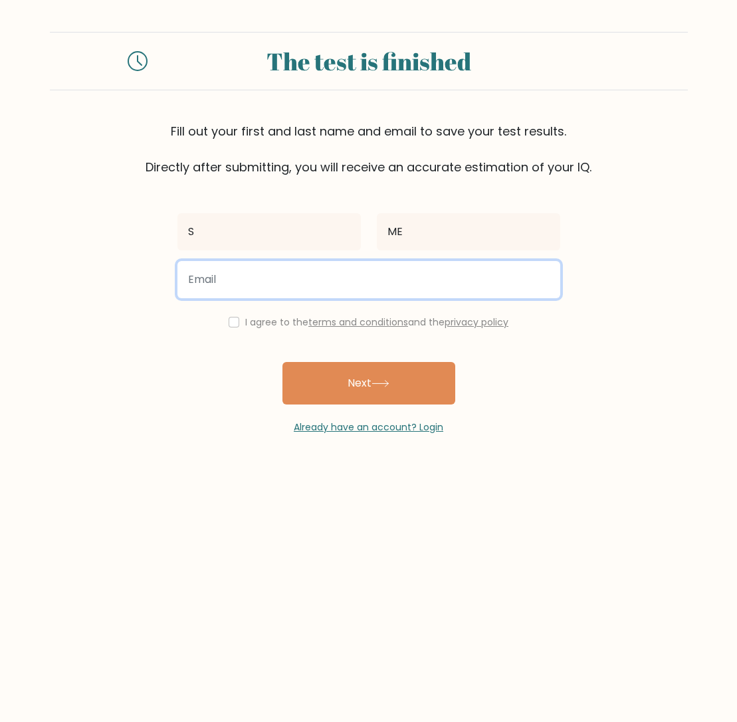
type input "dizzy-taxes5o@icloud.com"
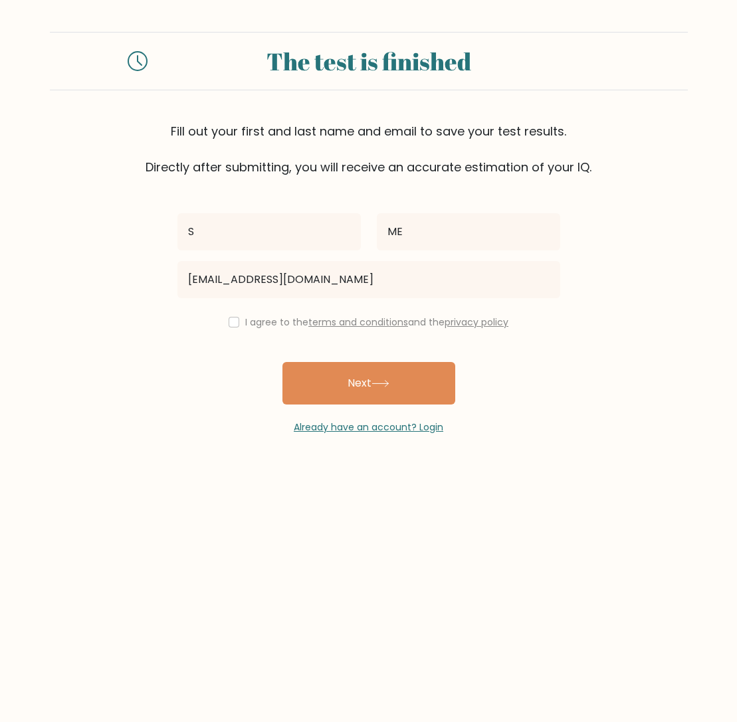
click at [232, 325] on input "checkbox" at bounding box center [233, 322] width 11 height 11
checkbox input "true"
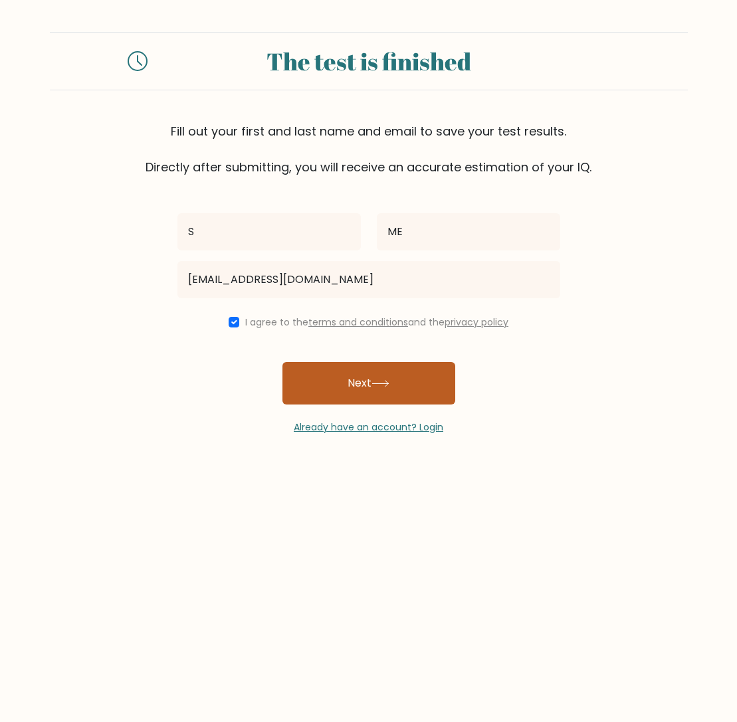
click at [349, 388] on button "Next" at bounding box center [368, 383] width 173 height 43
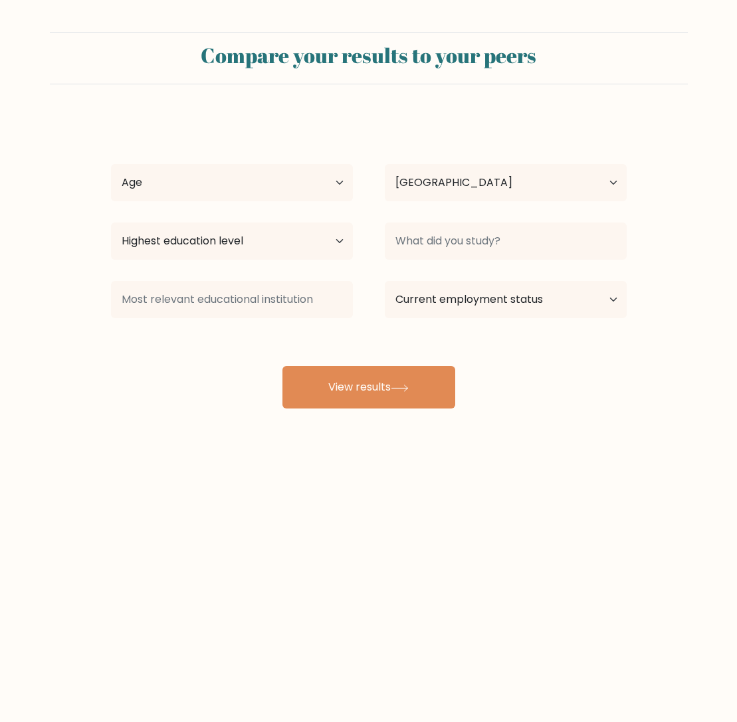
select select "US"
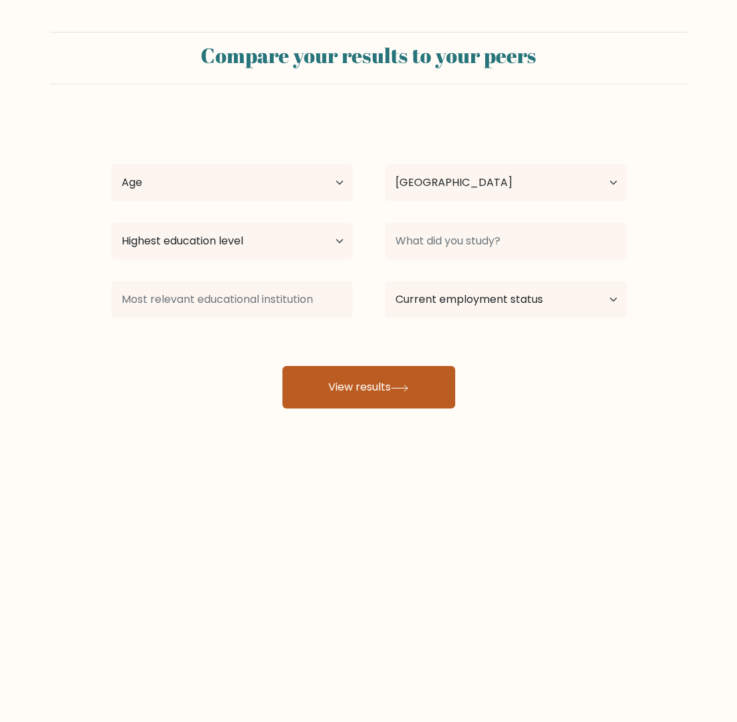
click at [393, 392] on button "View results" at bounding box center [368, 387] width 173 height 43
drag, startPoint x: 424, startPoint y: 370, endPoint x: 416, endPoint y: 399, distance: 29.7
click at [424, 370] on button "View results" at bounding box center [368, 387] width 173 height 43
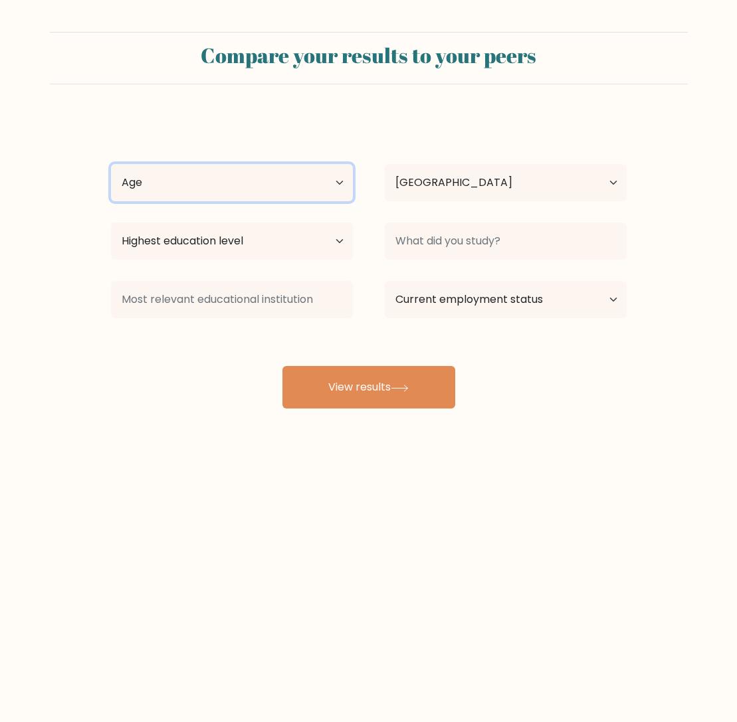
select select "35_44"
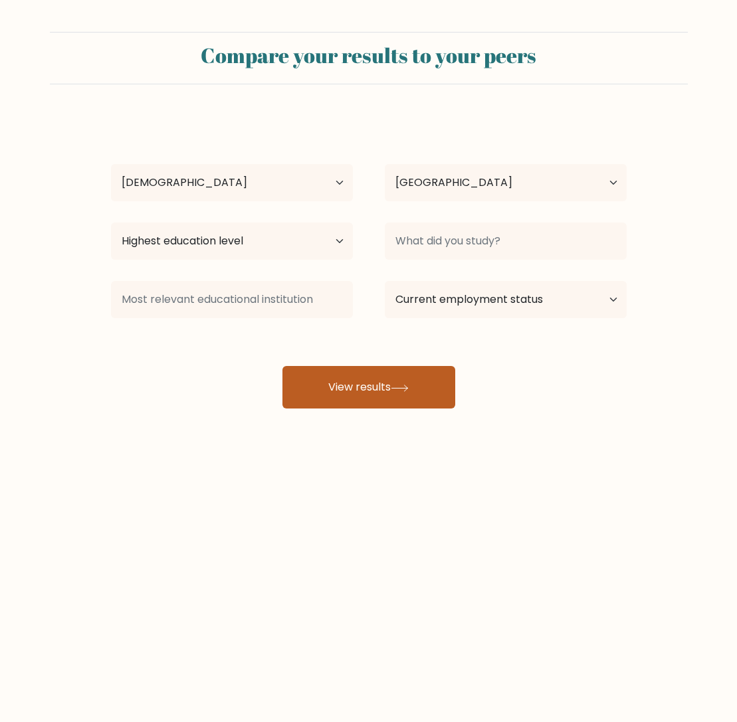
click at [418, 392] on button "View results" at bounding box center [368, 387] width 173 height 43
click at [408, 390] on icon at bounding box center [400, 388] width 18 height 7
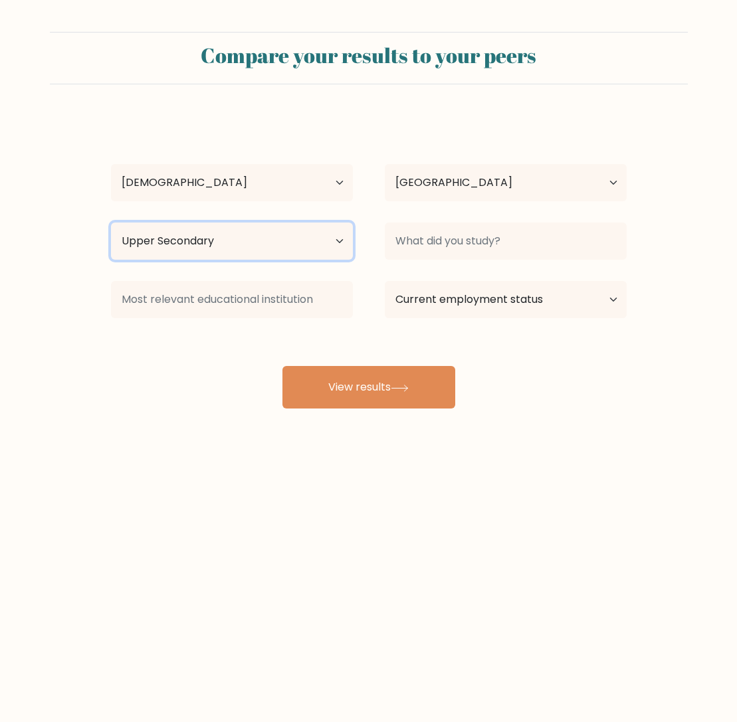
select select "primary"
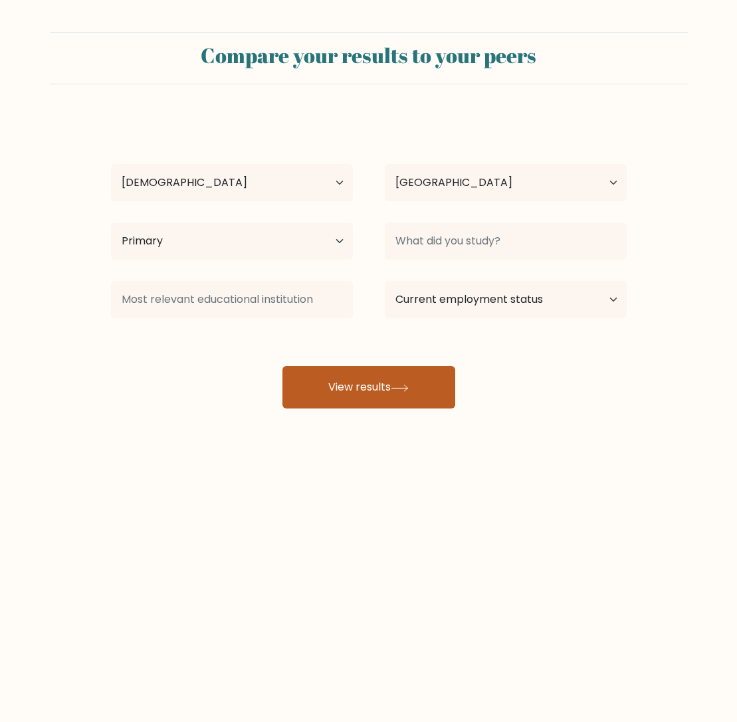
click at [407, 372] on button "View results" at bounding box center [368, 387] width 173 height 43
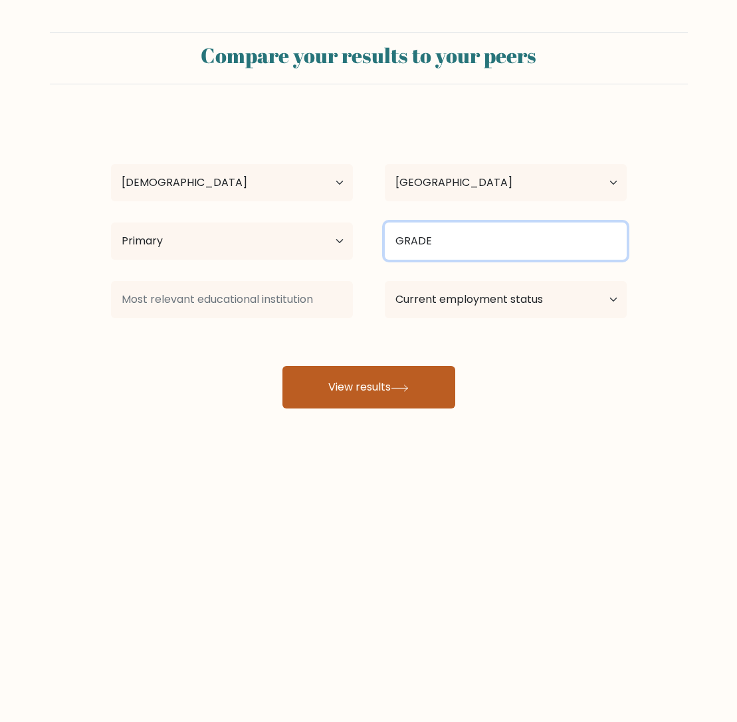
type input "GRADE"
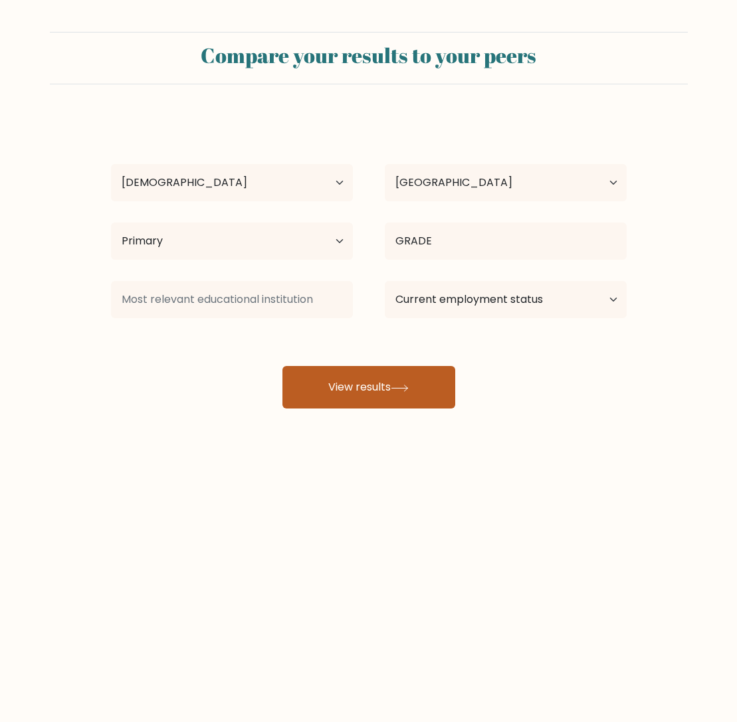
click at [362, 401] on button "View results" at bounding box center [368, 387] width 173 height 43
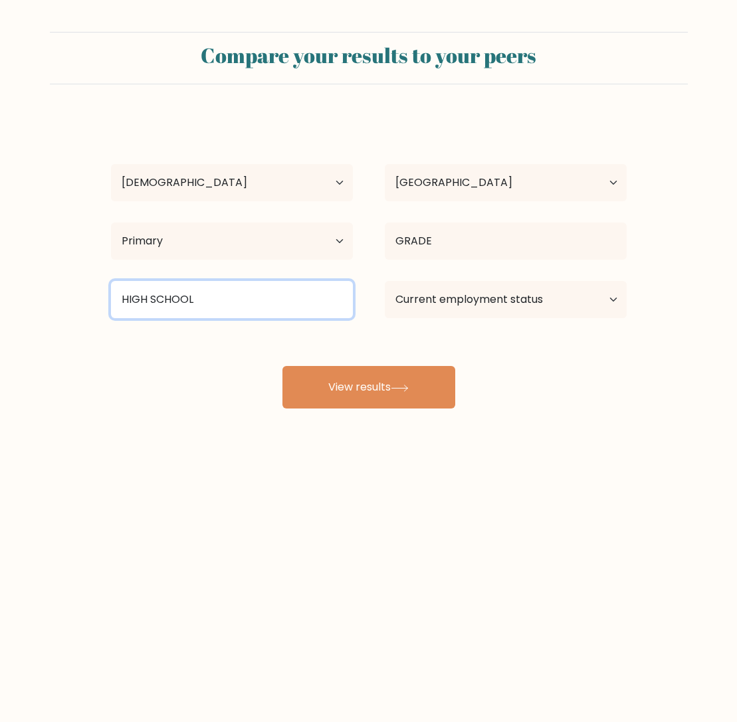
type input "HIGH SCHOOL"
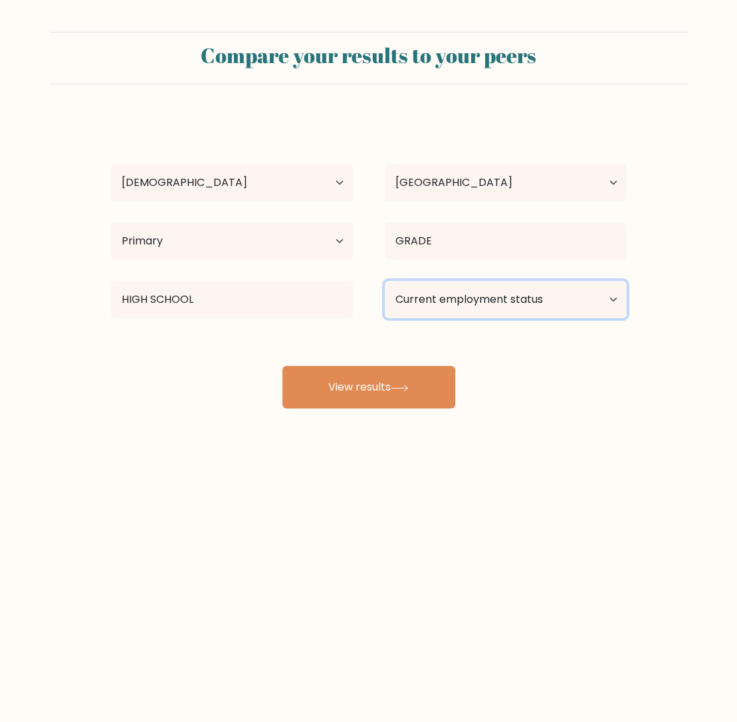
select select "employed"
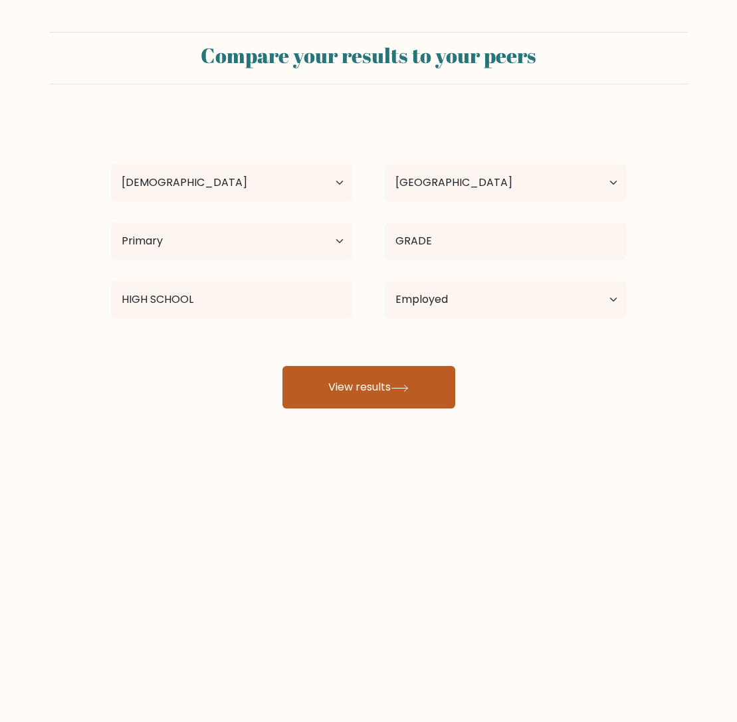
click at [381, 397] on button "View results" at bounding box center [368, 387] width 173 height 43
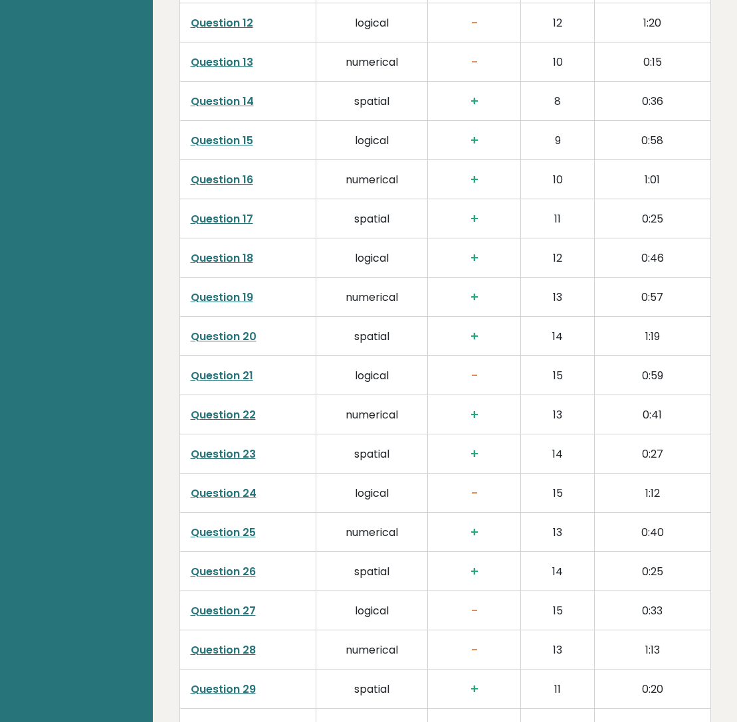
scroll to position [2566, 0]
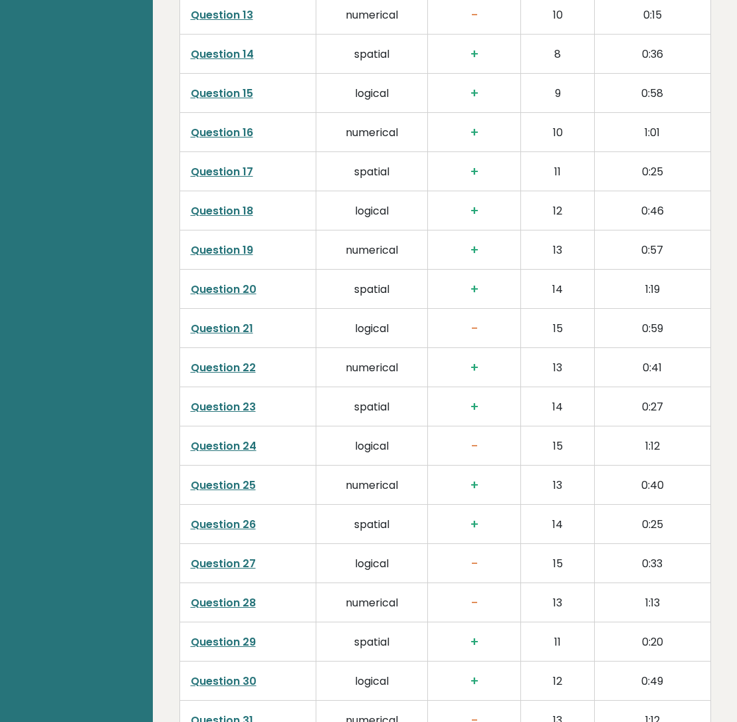
click at [231, 331] on link "Question 21" at bounding box center [222, 328] width 62 height 15
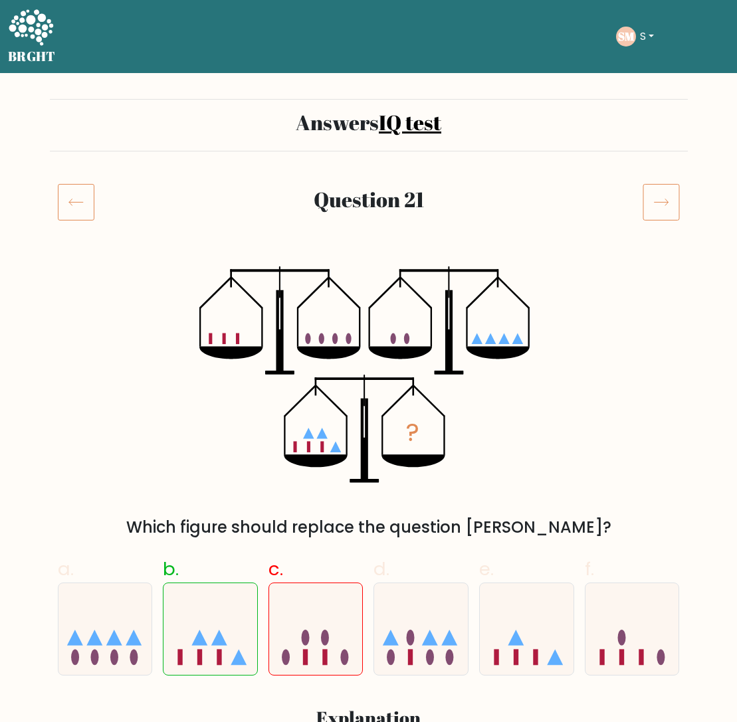
click at [77, 208] on icon at bounding box center [76, 201] width 37 height 37
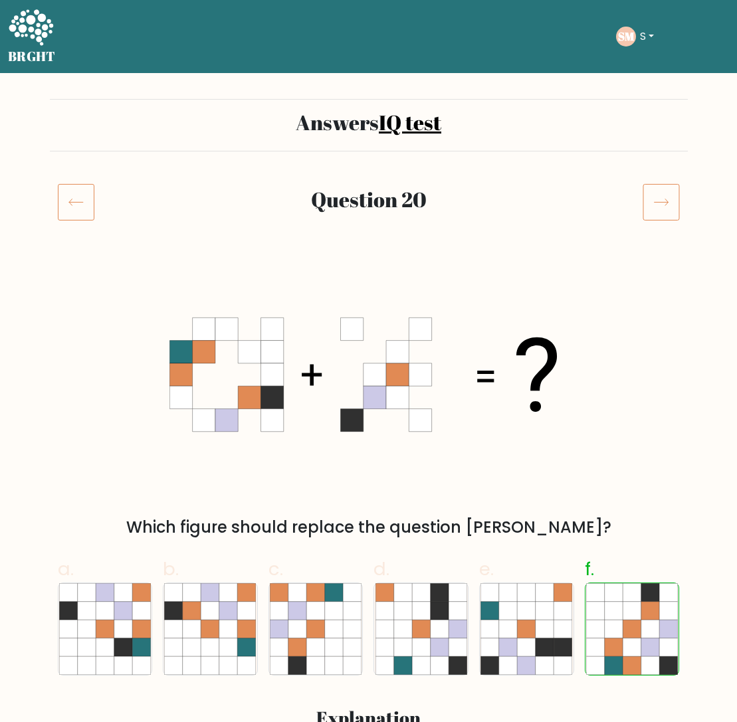
click at [72, 205] on icon at bounding box center [76, 201] width 37 height 37
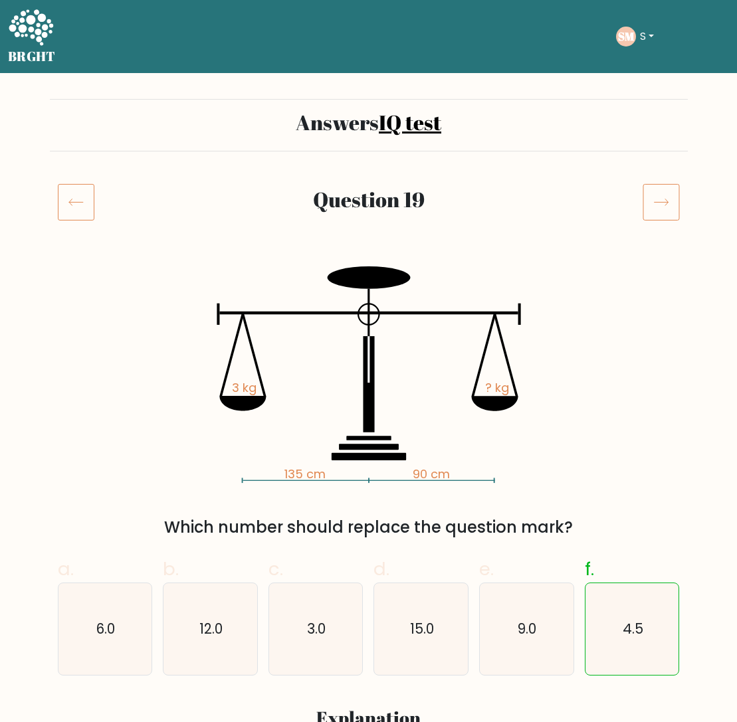
click at [646, 39] on button "S" at bounding box center [647, 36] width 22 height 17
click at [675, 67] on link "Dashboard" at bounding box center [668, 64] width 105 height 21
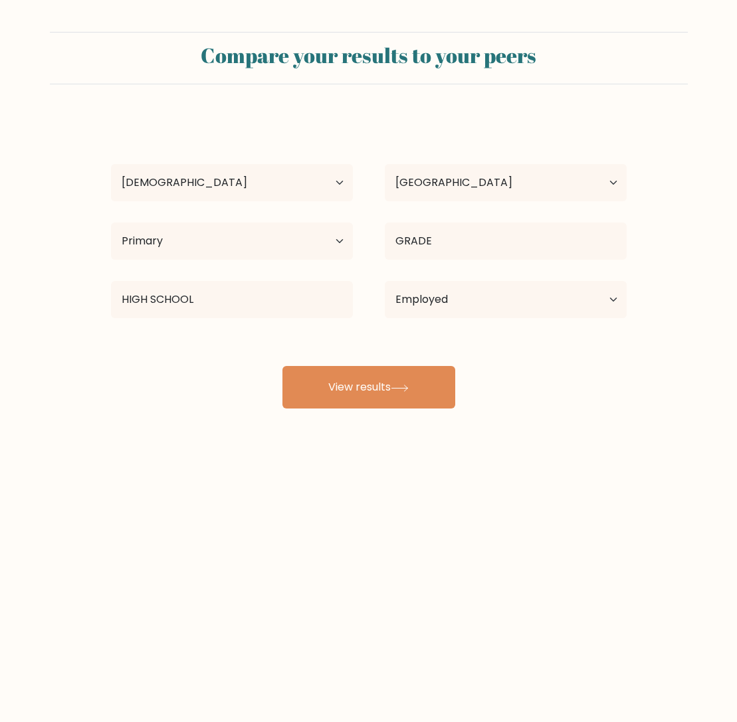
select select "35_44"
select select "US"
select select "primary"
select select "employed"
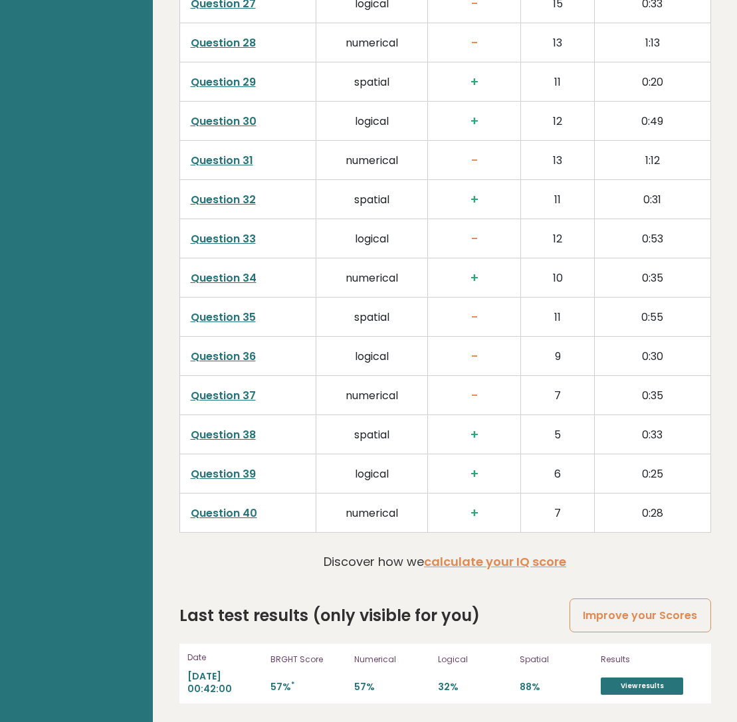
scroll to position [3125, 0]
click at [654, 615] on link "Improve your Scores" at bounding box center [639, 616] width 141 height 34
